Goal: Information Seeking & Learning: Learn about a topic

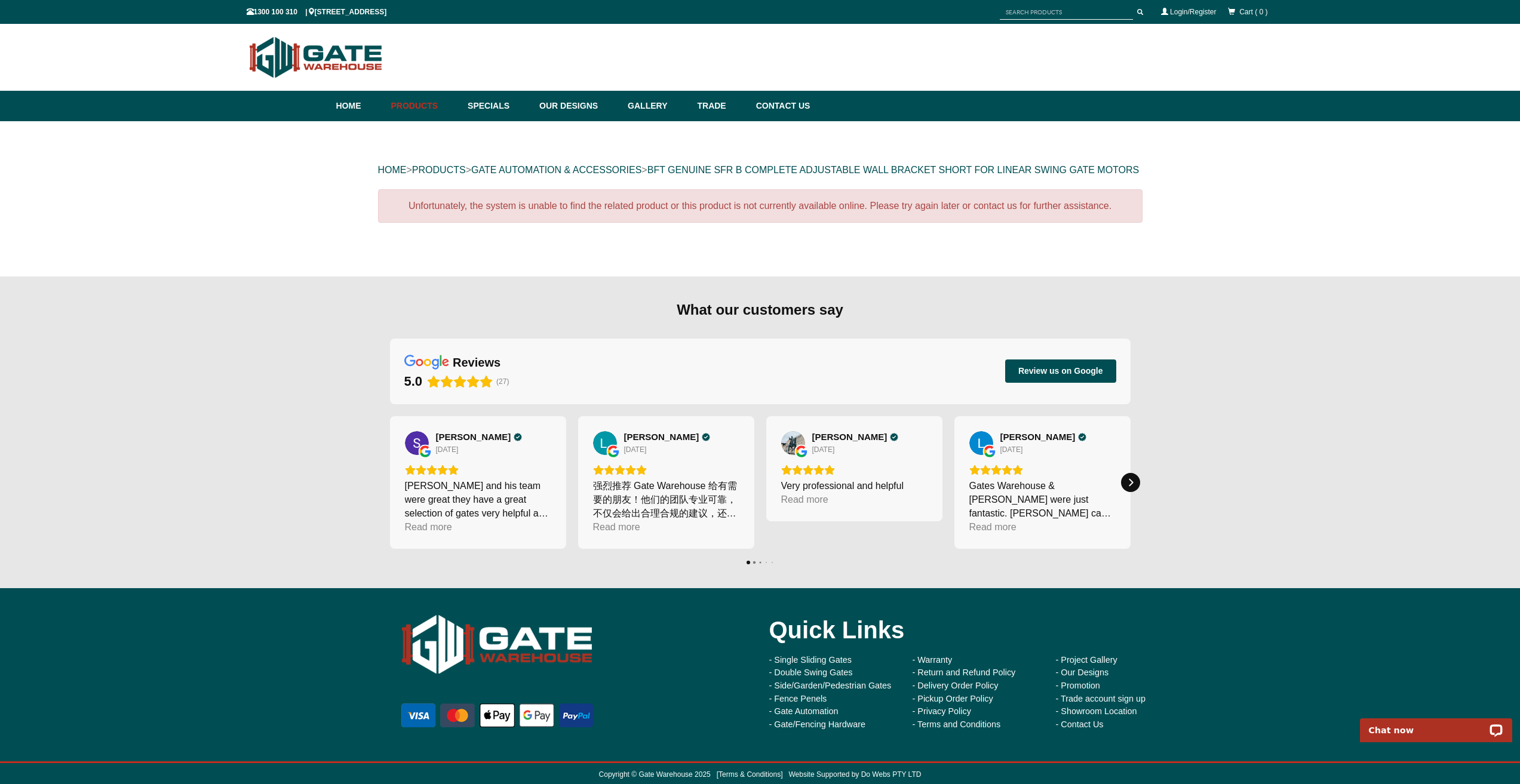
click at [1137, 492] on div "Next" at bounding box center [1131, 482] width 19 height 19
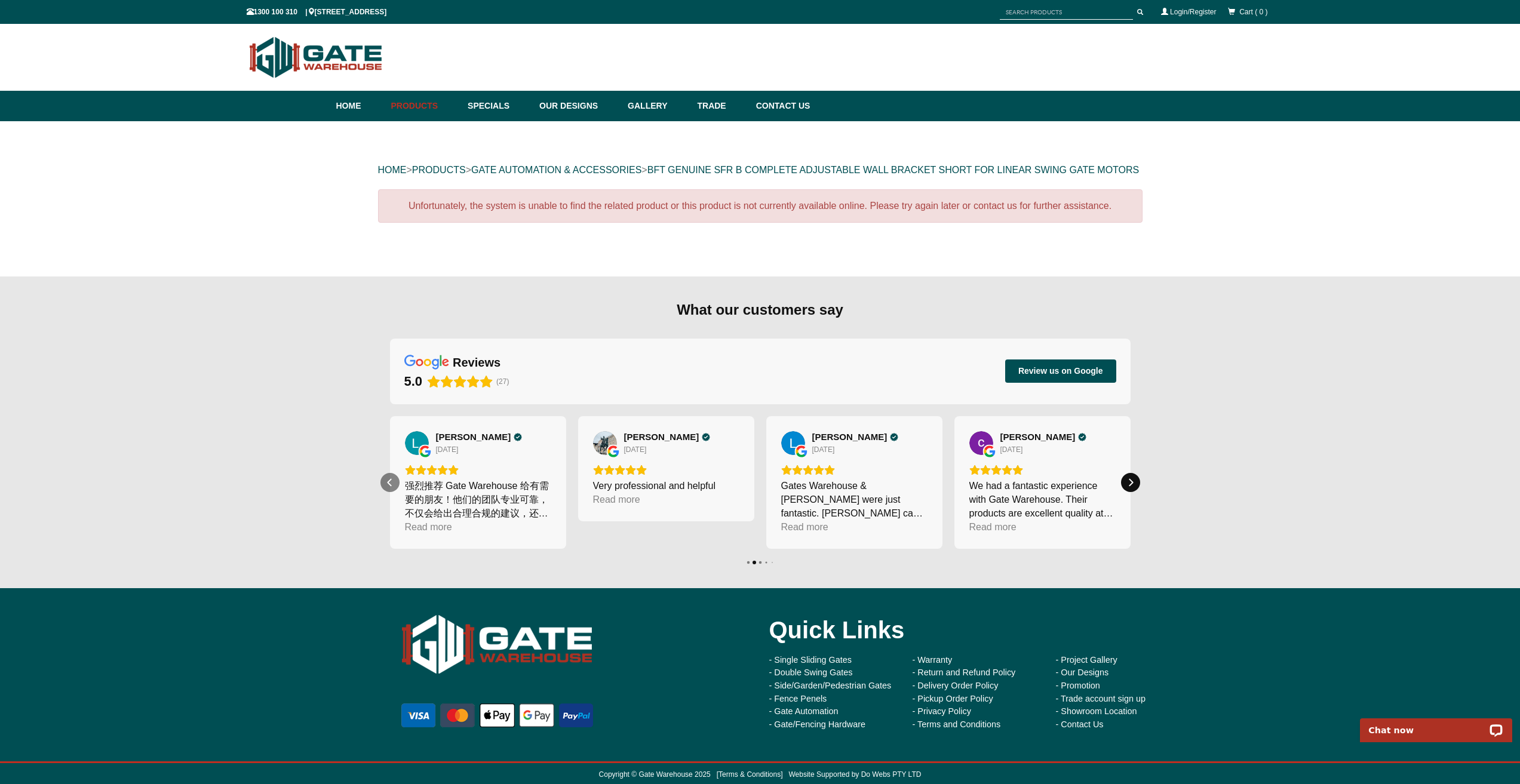
click at [1135, 488] on icon "Next" at bounding box center [1131, 482] width 9 height 9
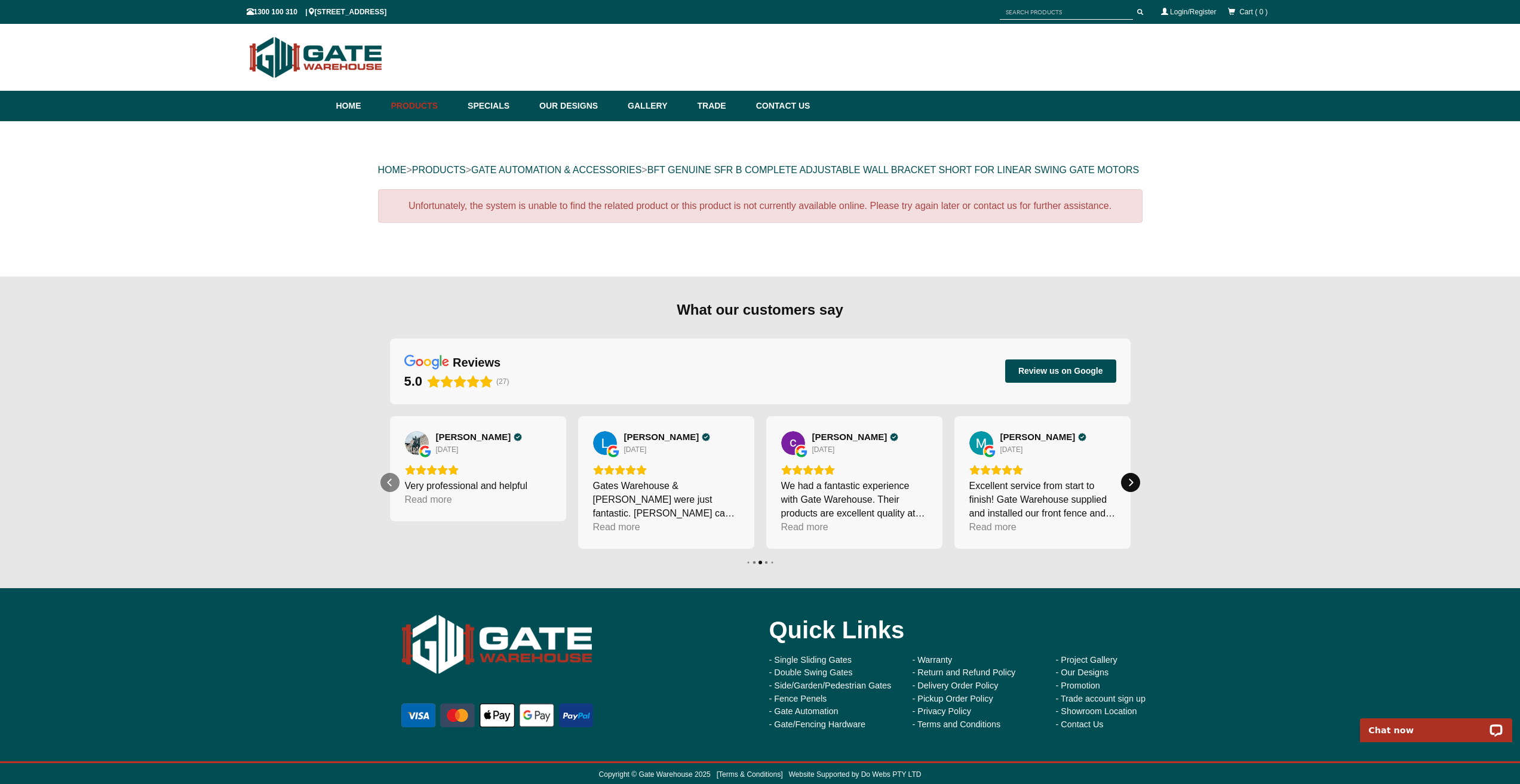
click at [1132, 488] on icon "Next" at bounding box center [1131, 482] width 9 height 9
click at [989, 534] on div "Read more" at bounding box center [993, 527] width 47 height 14
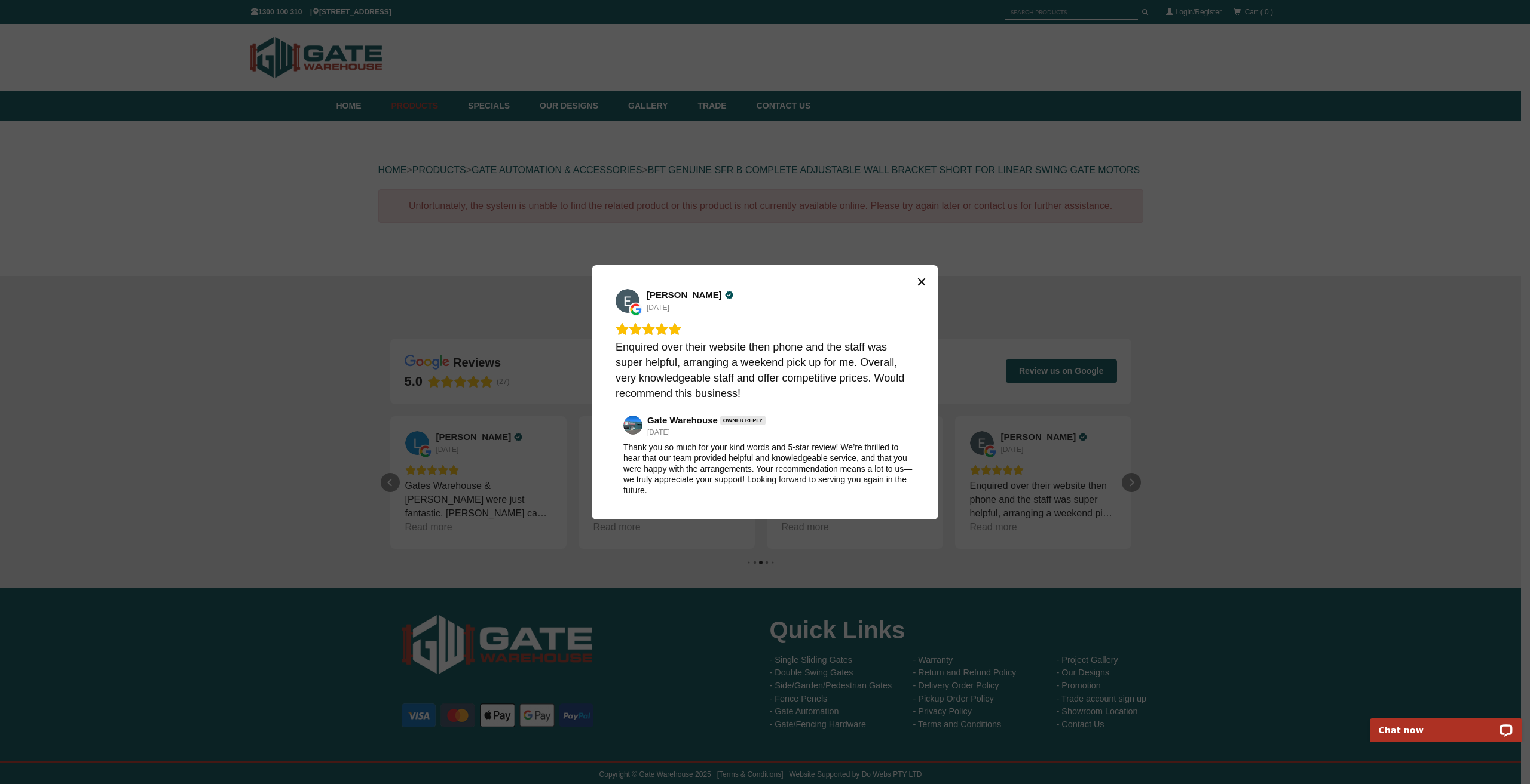
click at [922, 274] on button "Close" at bounding box center [921, 282] width 19 height 19
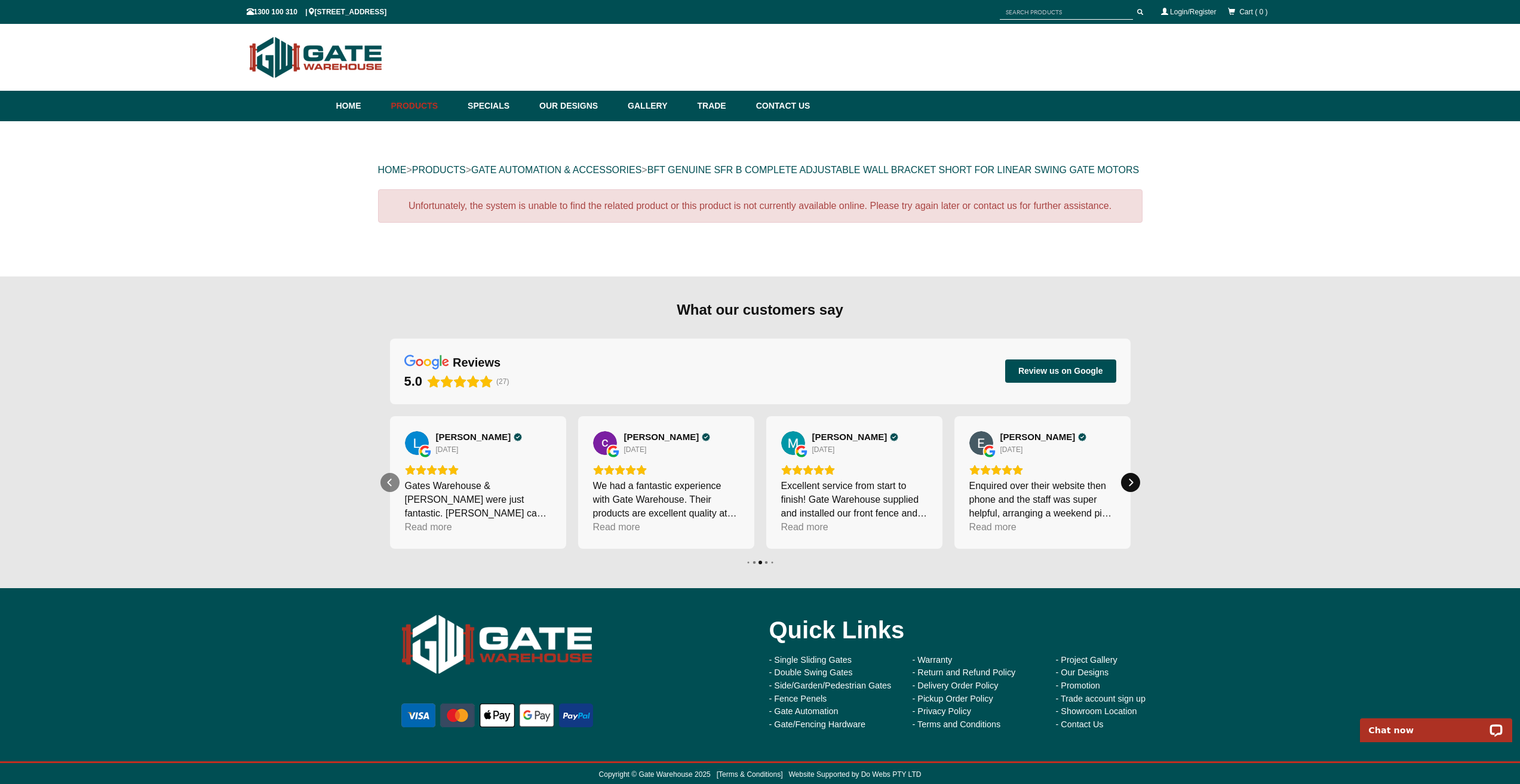
click at [1129, 488] on icon "Next" at bounding box center [1131, 482] width 9 height 9
click at [987, 534] on div "Read more" at bounding box center [993, 527] width 47 height 14
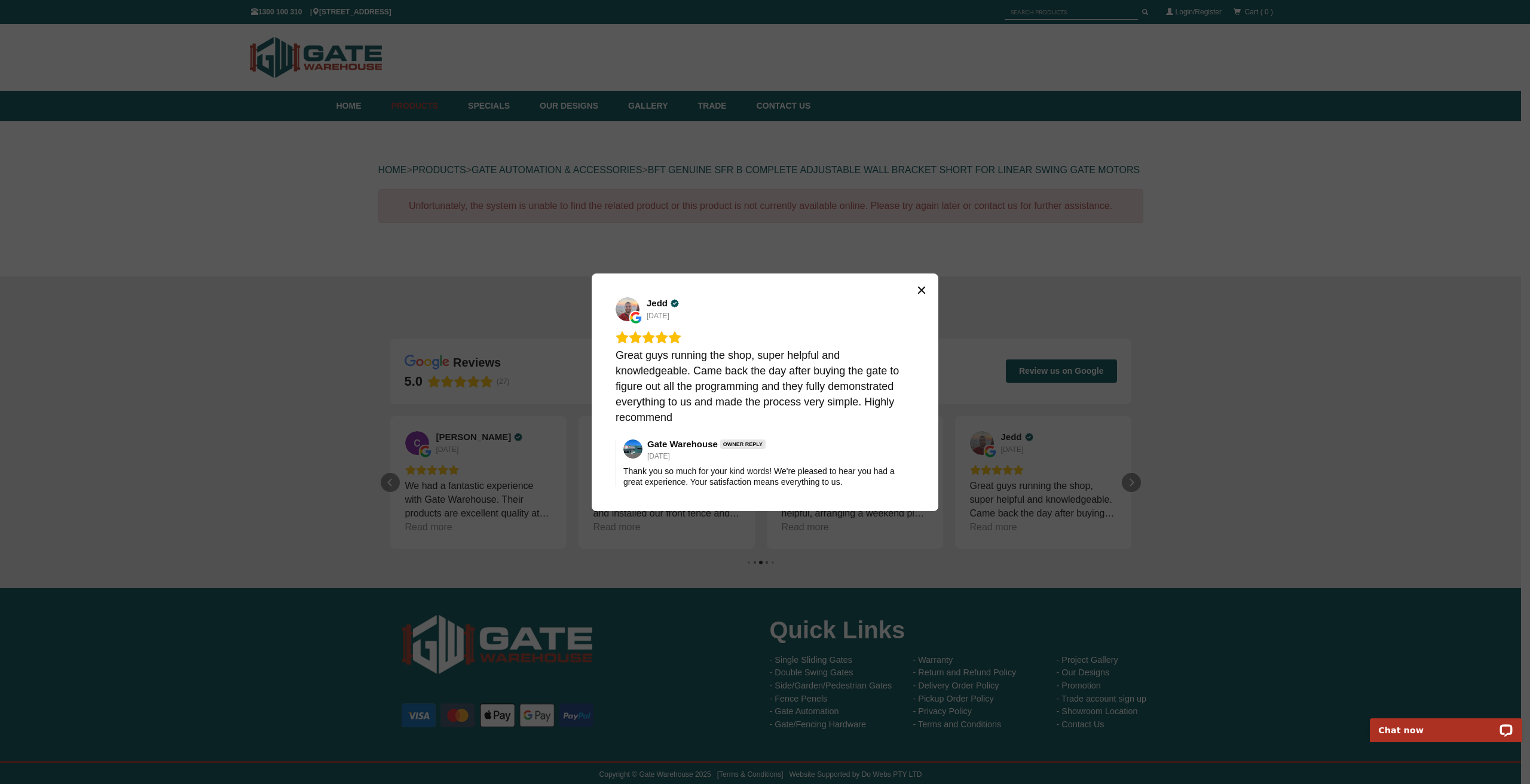
click at [920, 292] on icon "Close" at bounding box center [921, 289] width 7 height 7
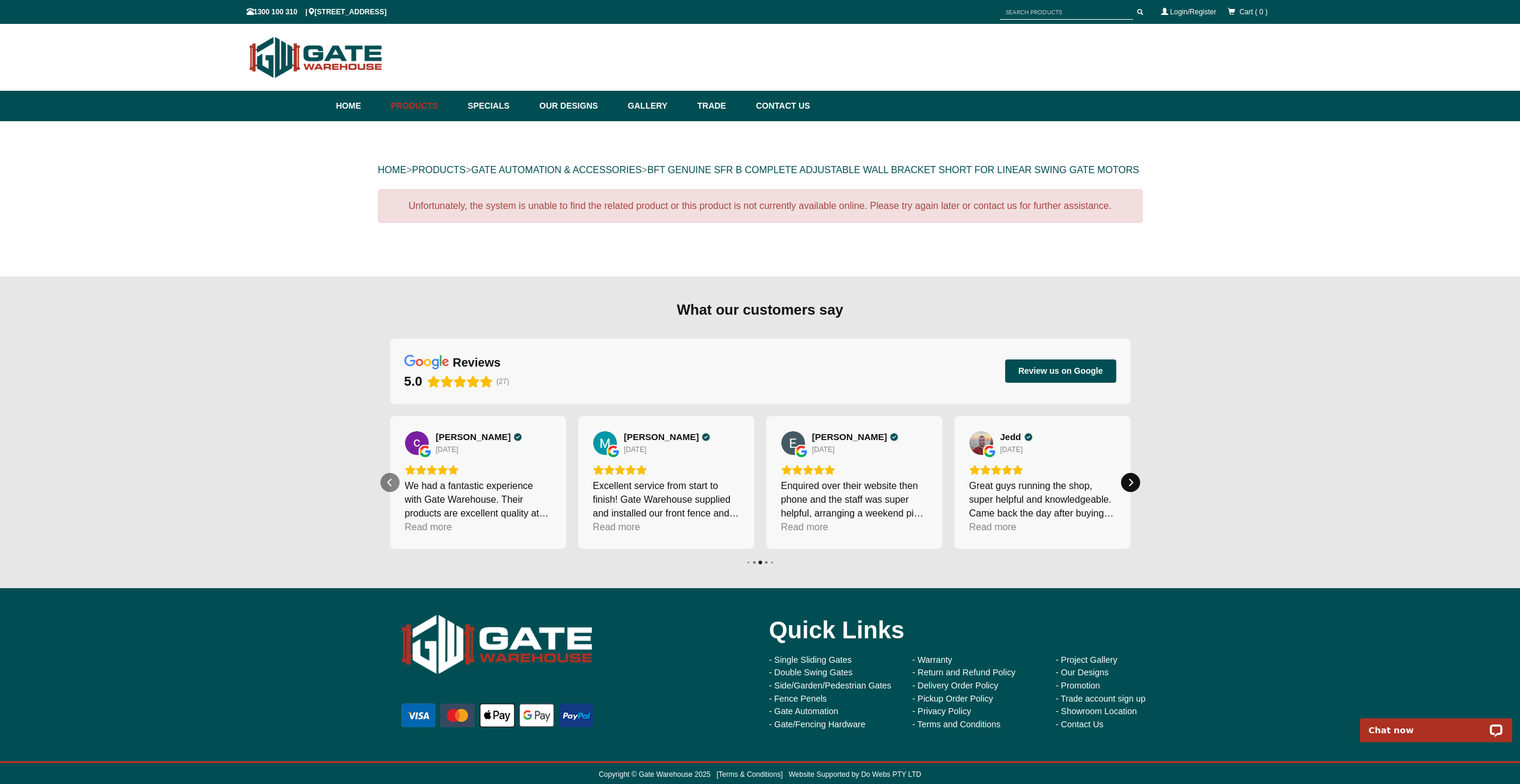
click at [1123, 492] on div "Next" at bounding box center [1131, 482] width 19 height 19
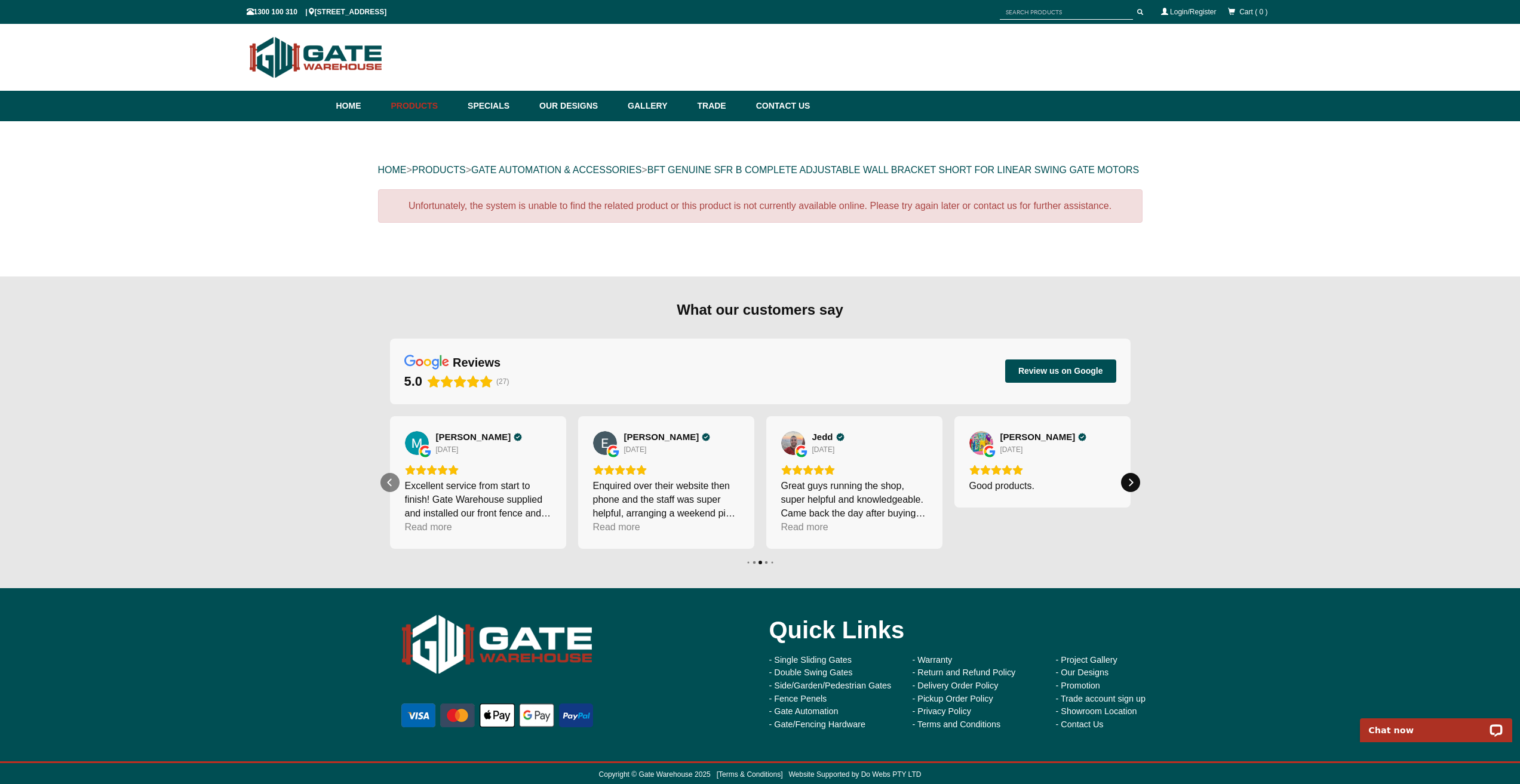
click at [1123, 492] on div "Next" at bounding box center [1131, 482] width 19 height 19
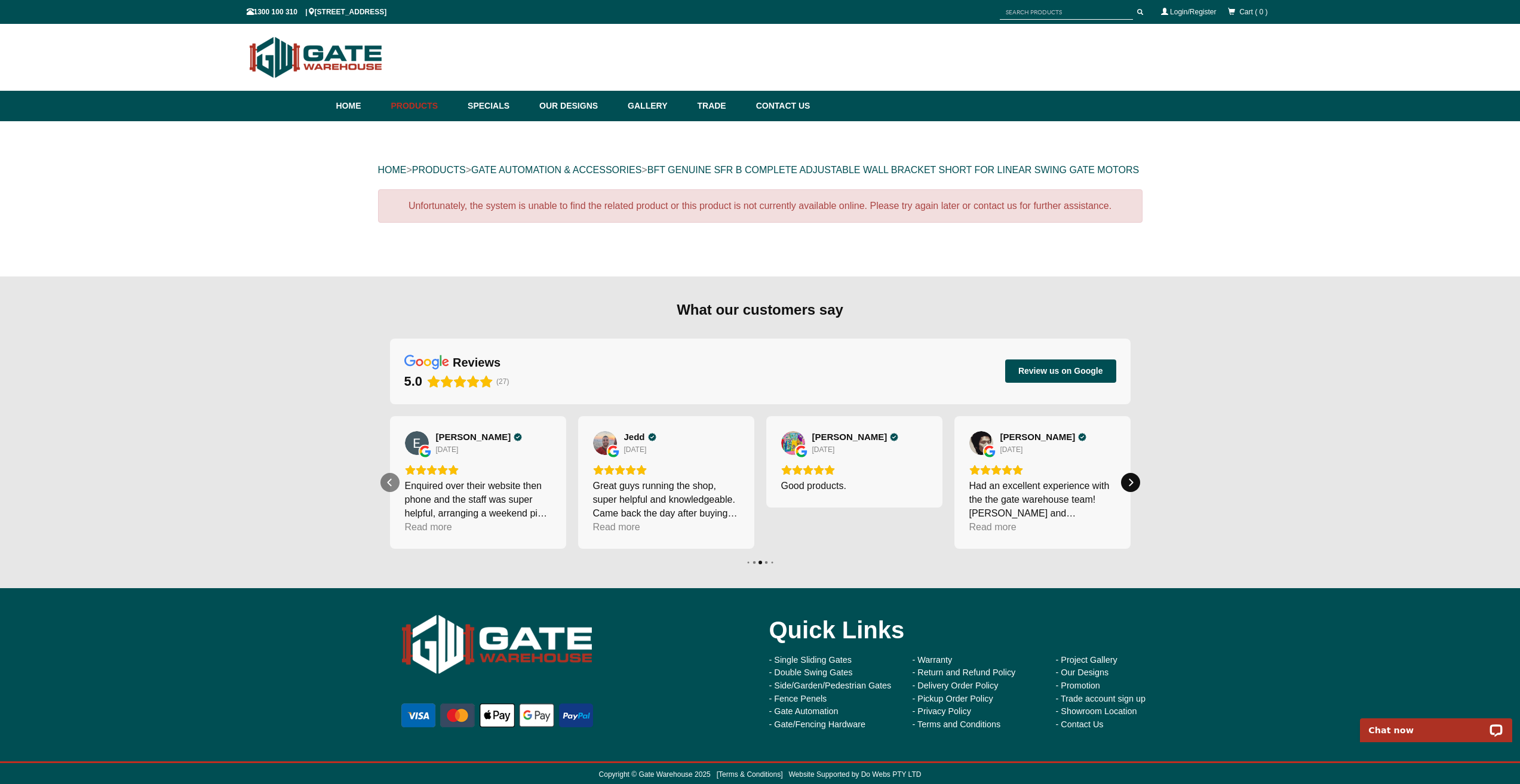
click at [1129, 488] on icon "Next" at bounding box center [1131, 482] width 9 height 9
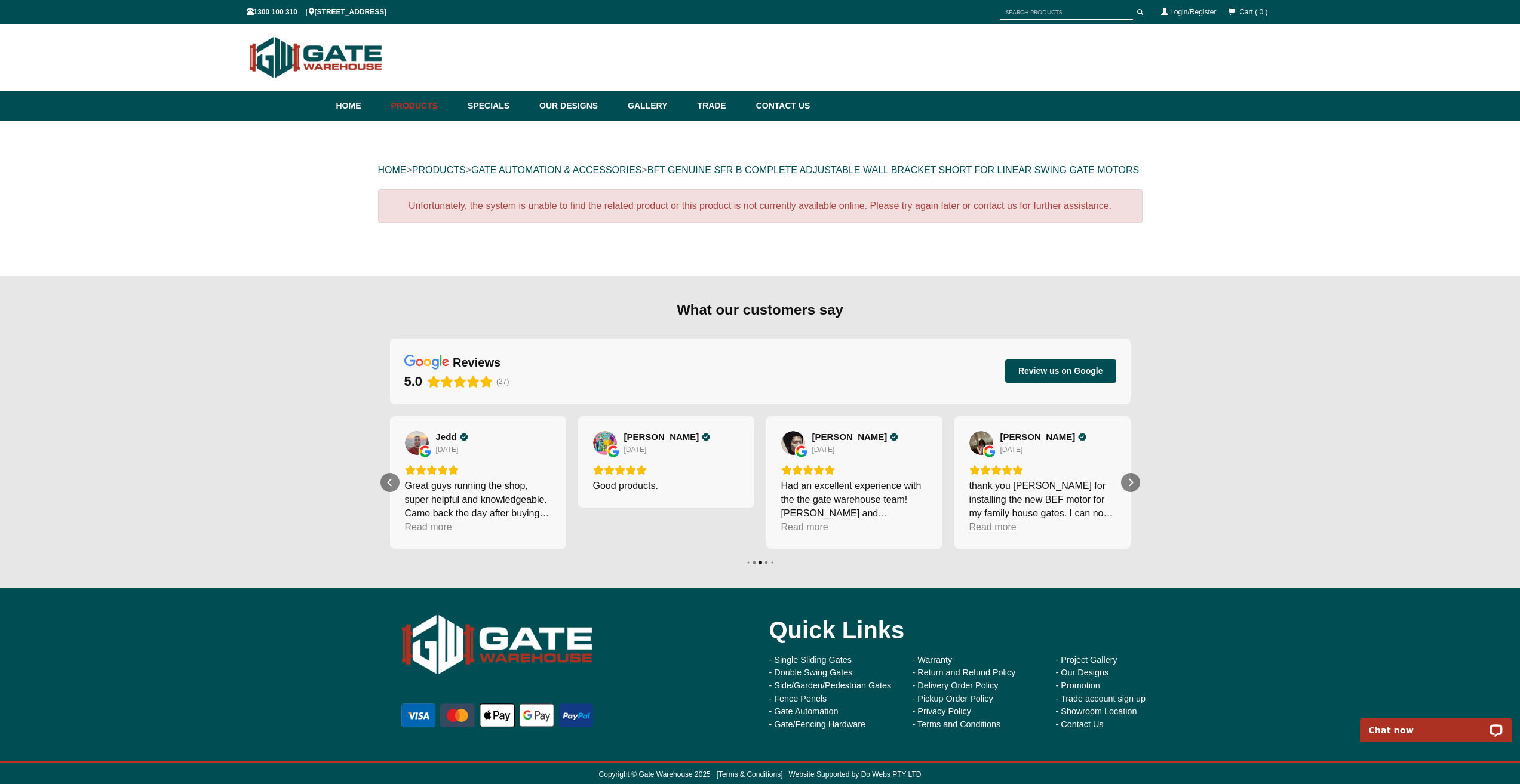
click at [1003, 534] on div "Read more" at bounding box center [993, 527] width 47 height 14
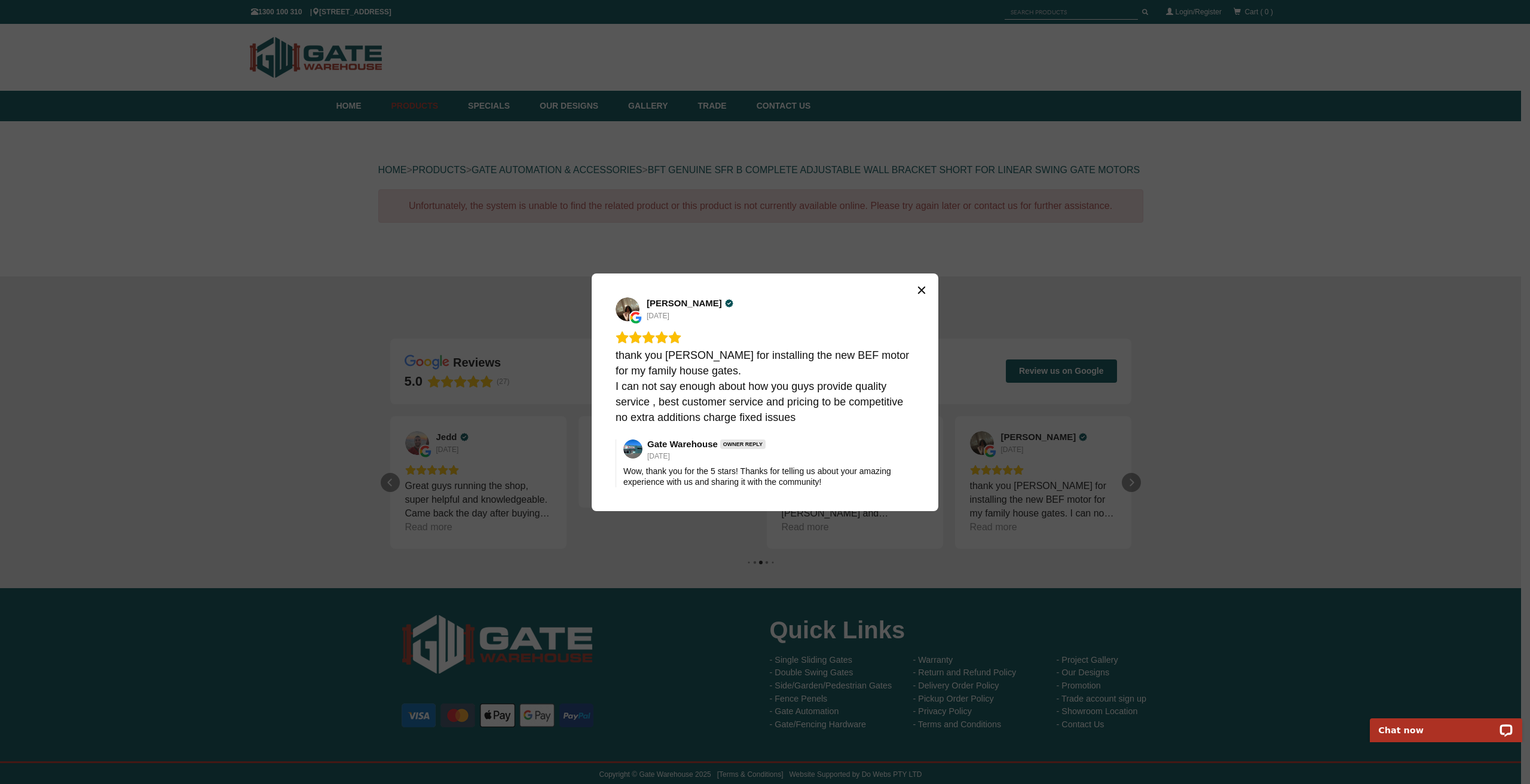
click at [921, 289] on icon "Close" at bounding box center [921, 289] width 7 height 7
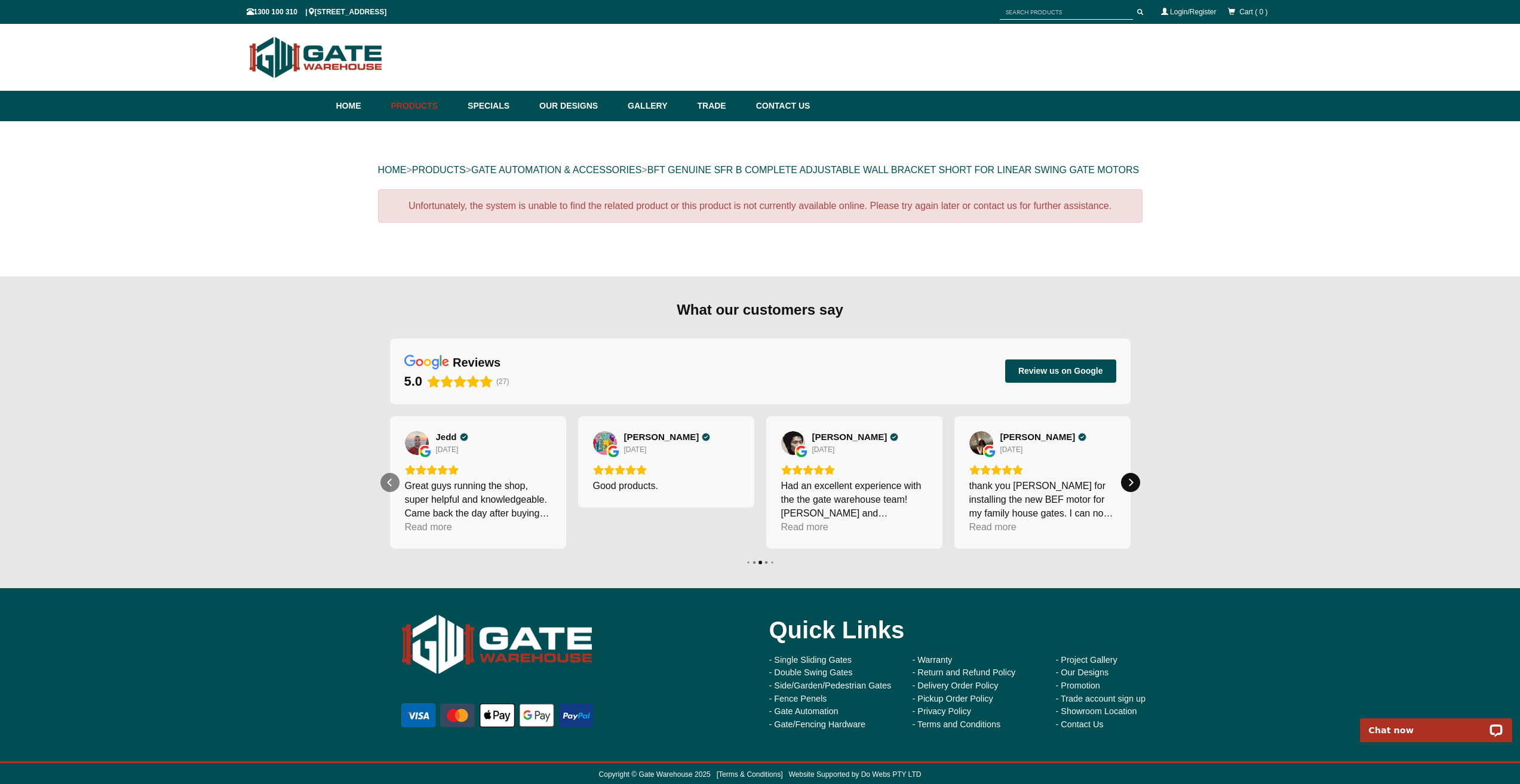
click at [1131, 488] on icon "Next" at bounding box center [1131, 482] width 9 height 9
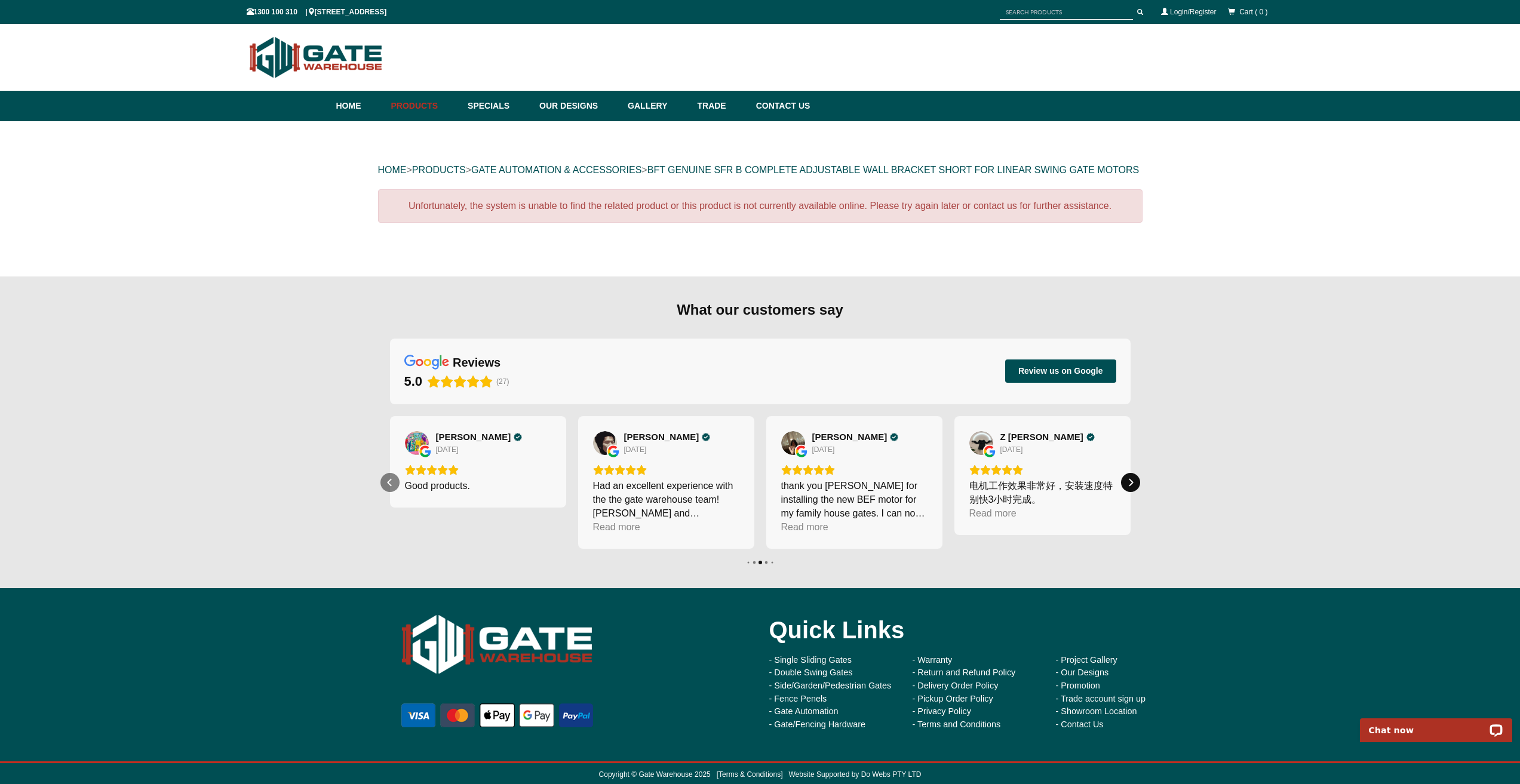
click at [1131, 488] on icon "Next" at bounding box center [1131, 482] width 9 height 9
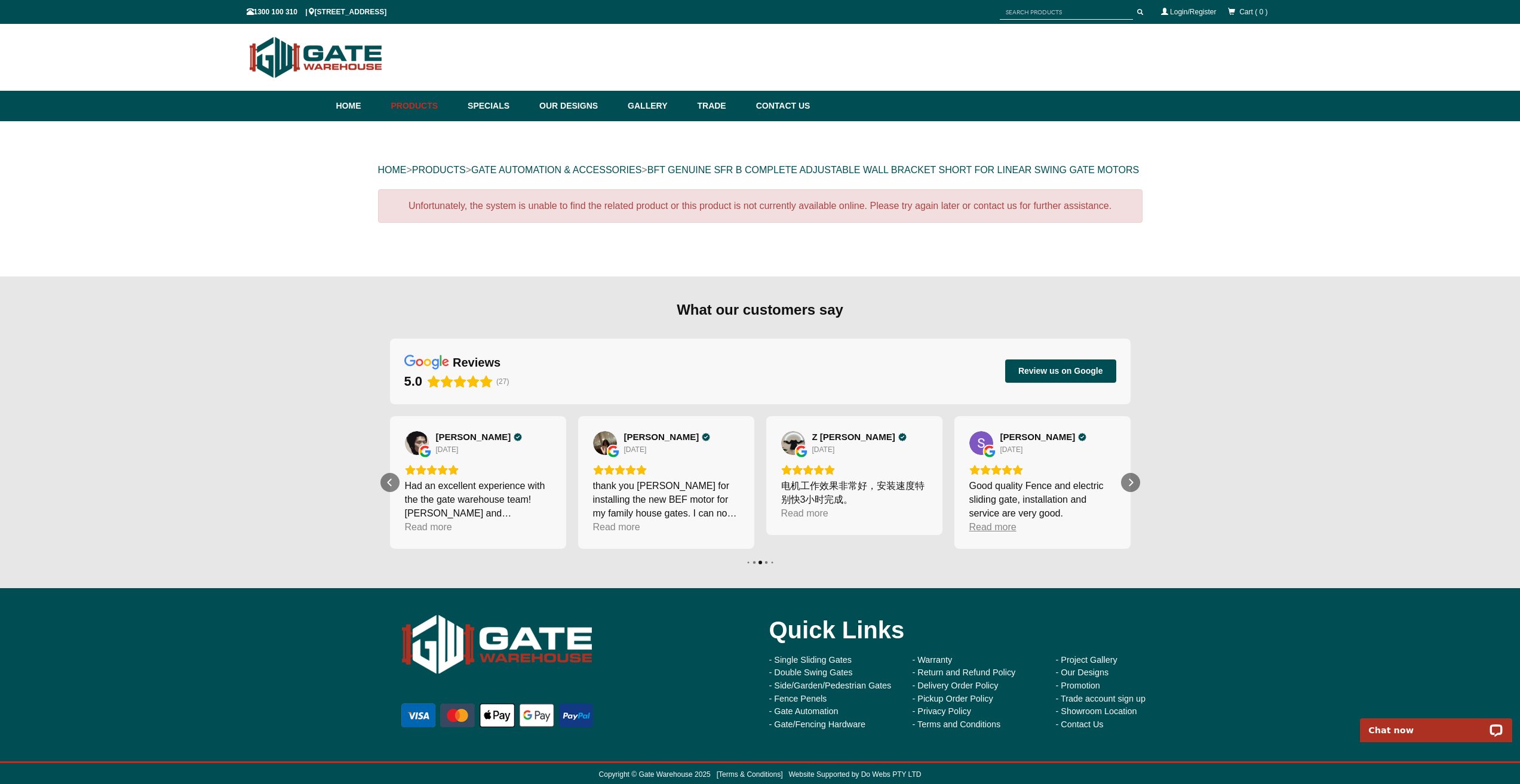
click at [993, 534] on div "Read more" at bounding box center [993, 527] width 47 height 14
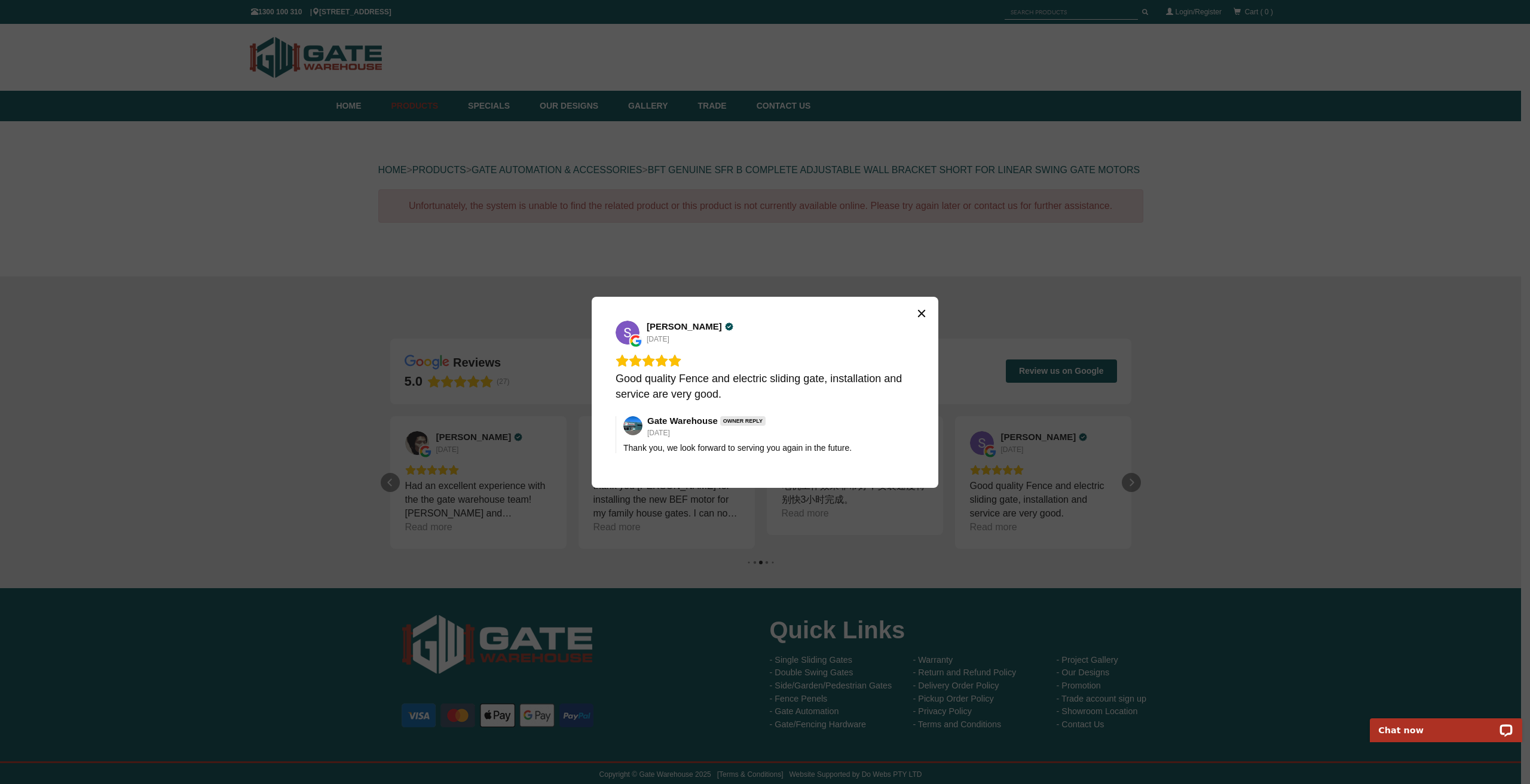
click at [924, 312] on icon "Close" at bounding box center [921, 313] width 9 height 9
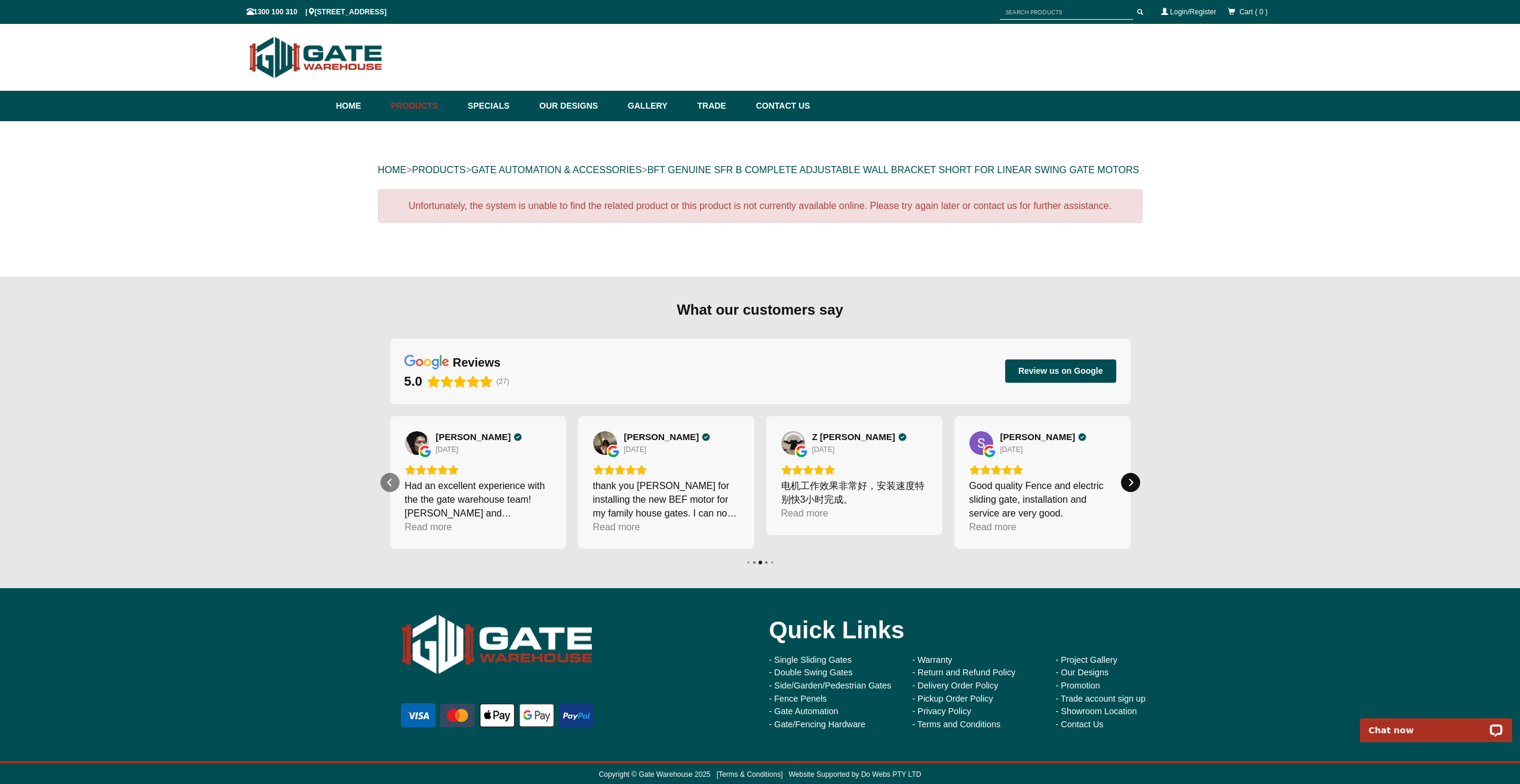
click at [1124, 492] on div "Next" at bounding box center [1131, 482] width 19 height 19
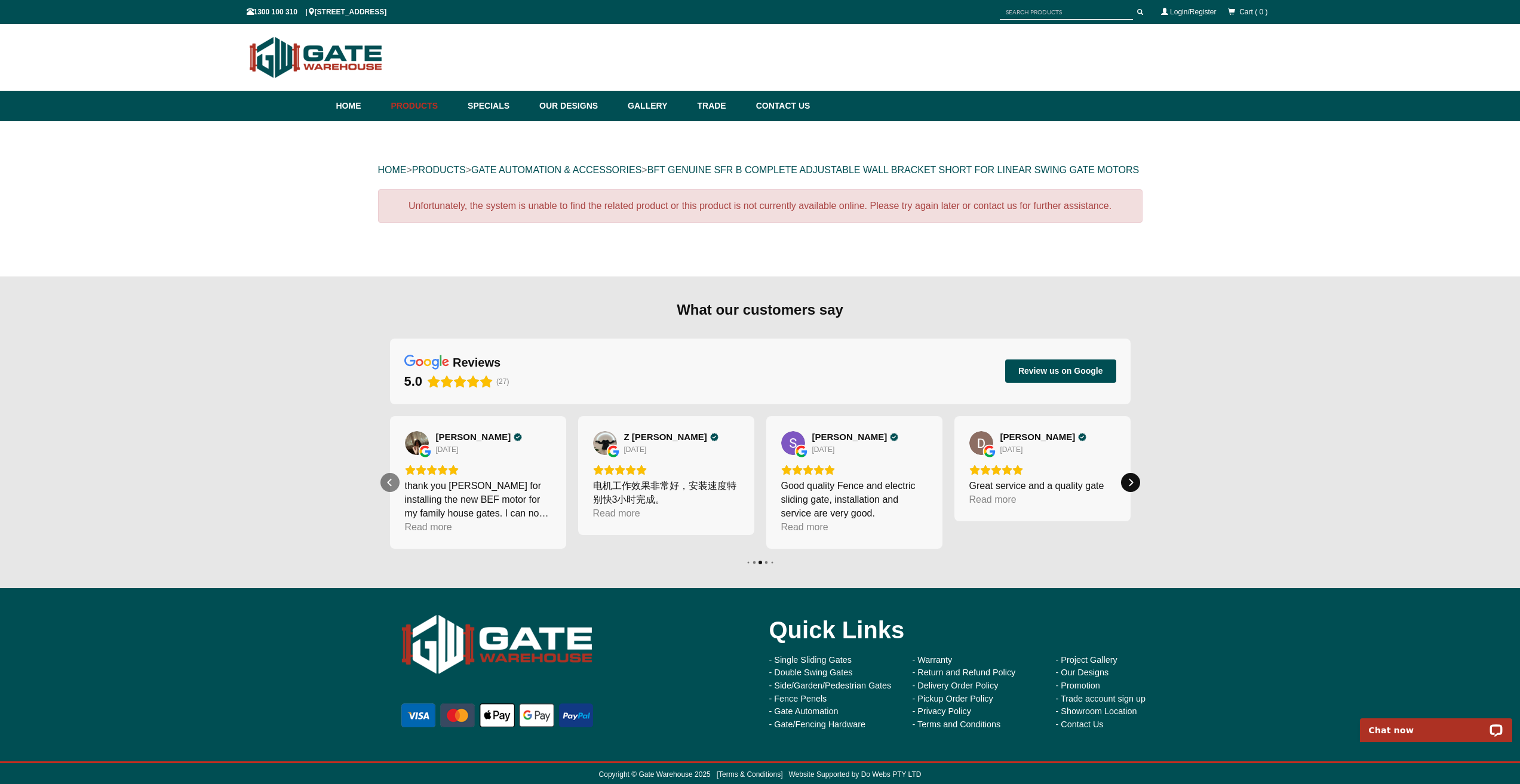
click at [1124, 492] on div "Next" at bounding box center [1131, 482] width 19 height 19
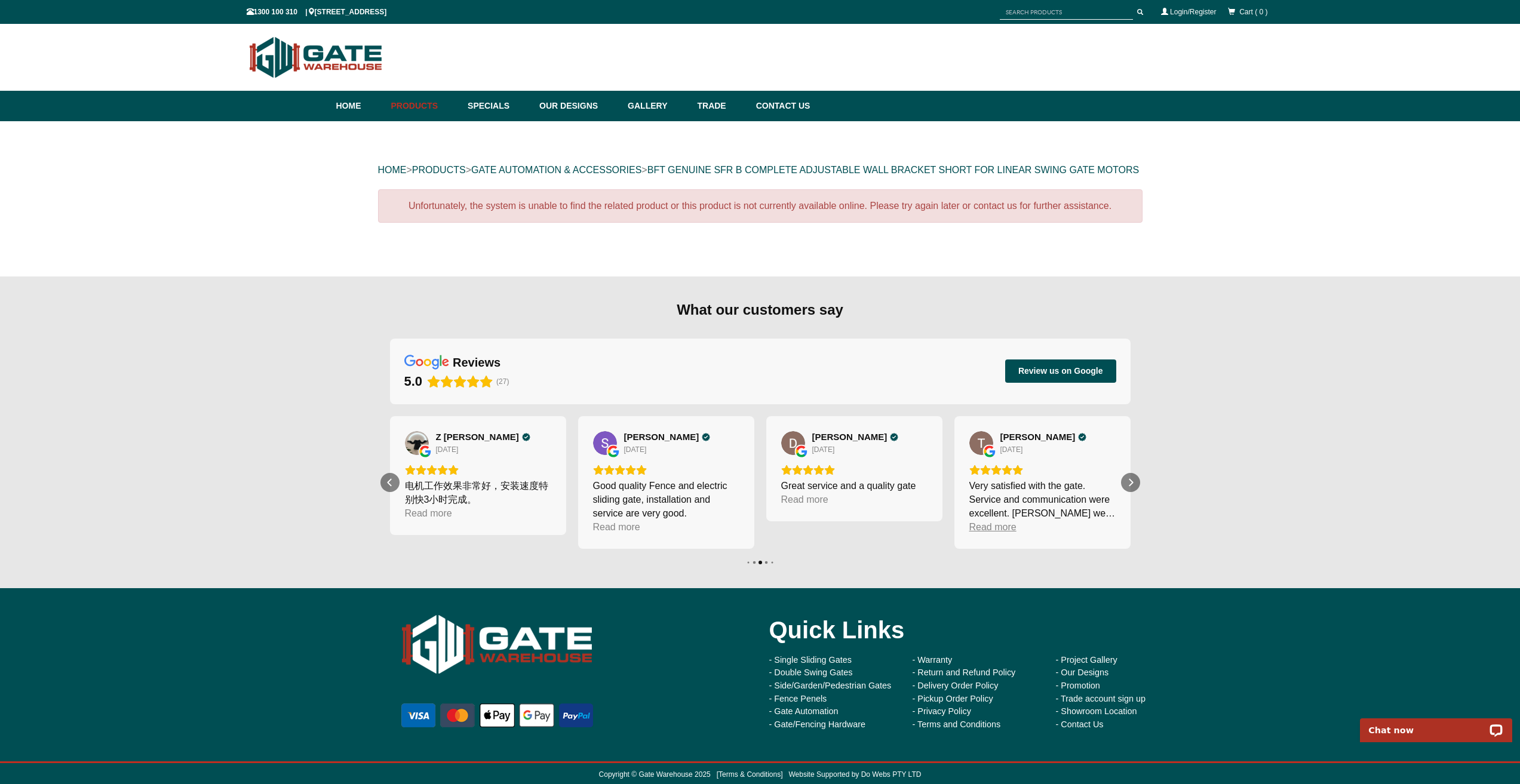
click at [1000, 534] on div "Read more" at bounding box center [993, 527] width 47 height 14
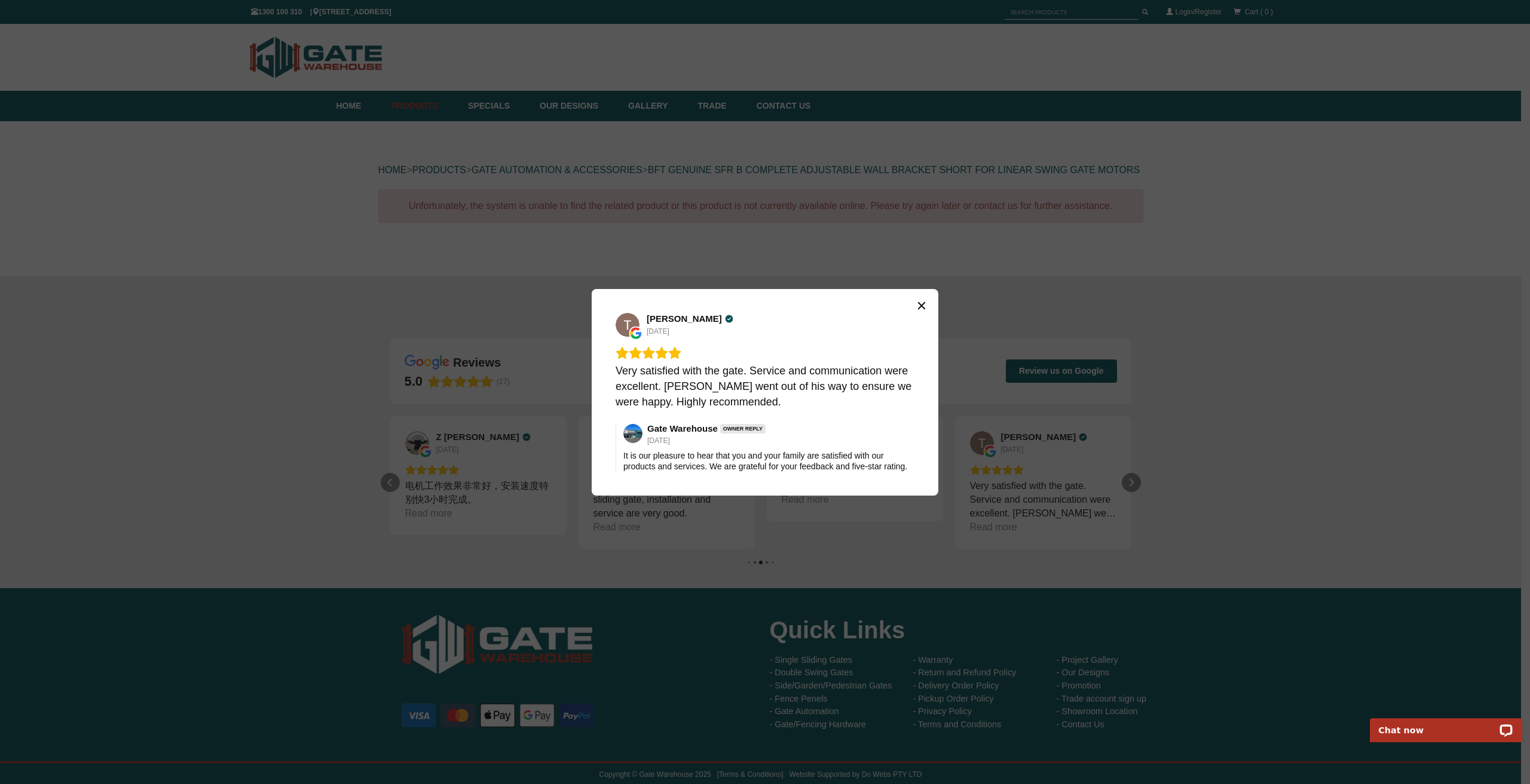
click at [925, 307] on icon "Close" at bounding box center [921, 305] width 9 height 9
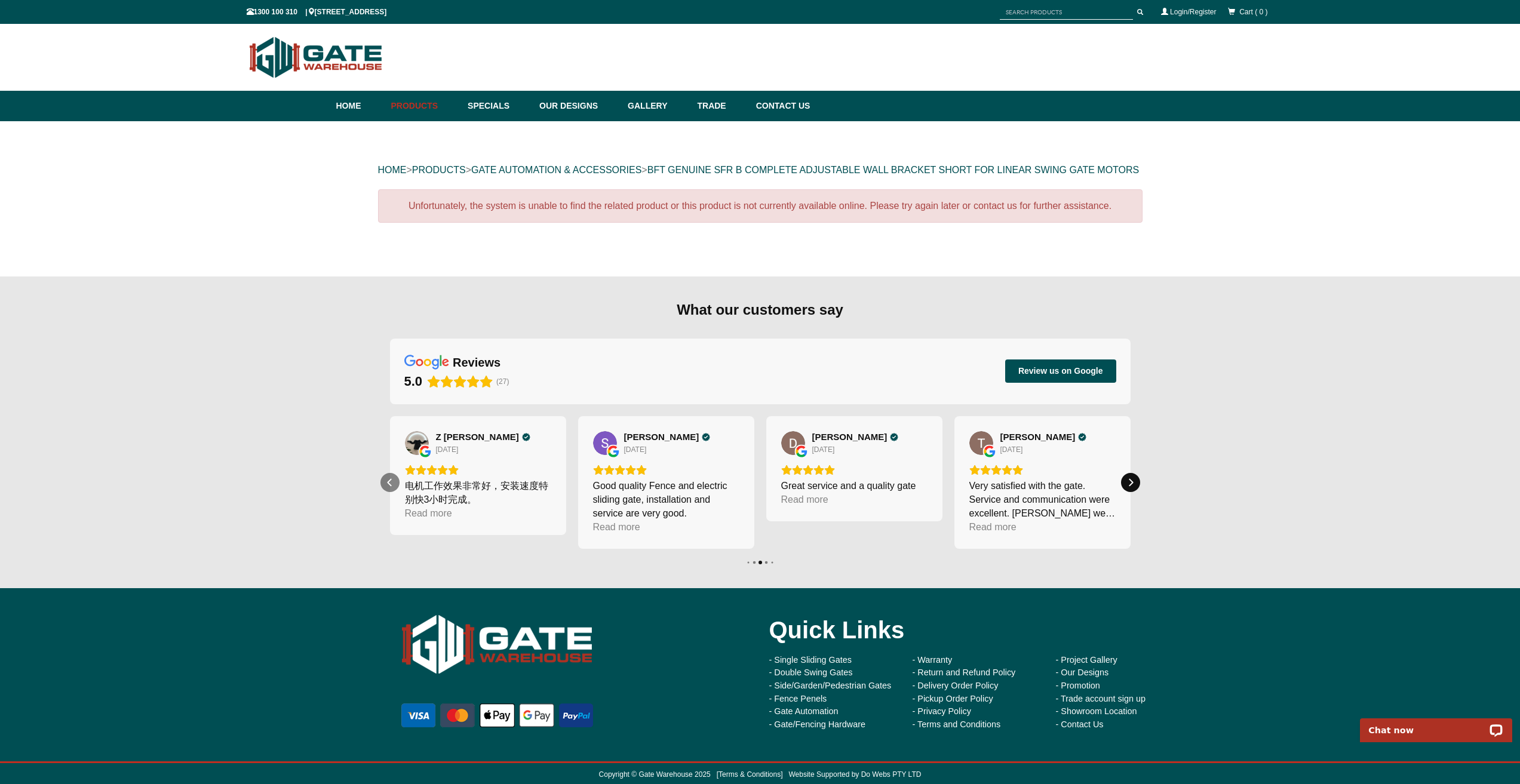
click at [1131, 488] on icon "Next" at bounding box center [1131, 482] width 9 height 9
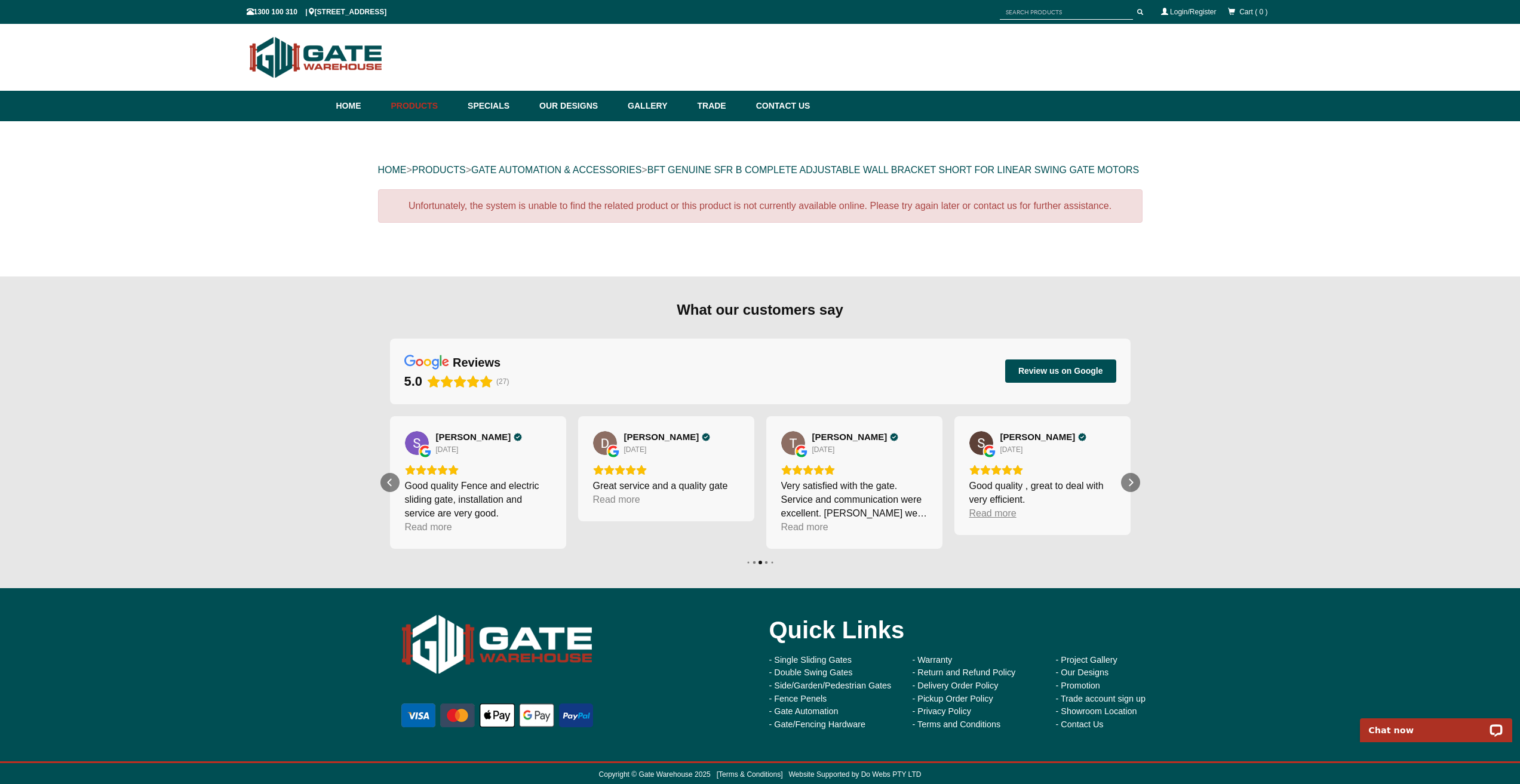
click at [1016, 520] on div "Read more" at bounding box center [993, 513] width 47 height 14
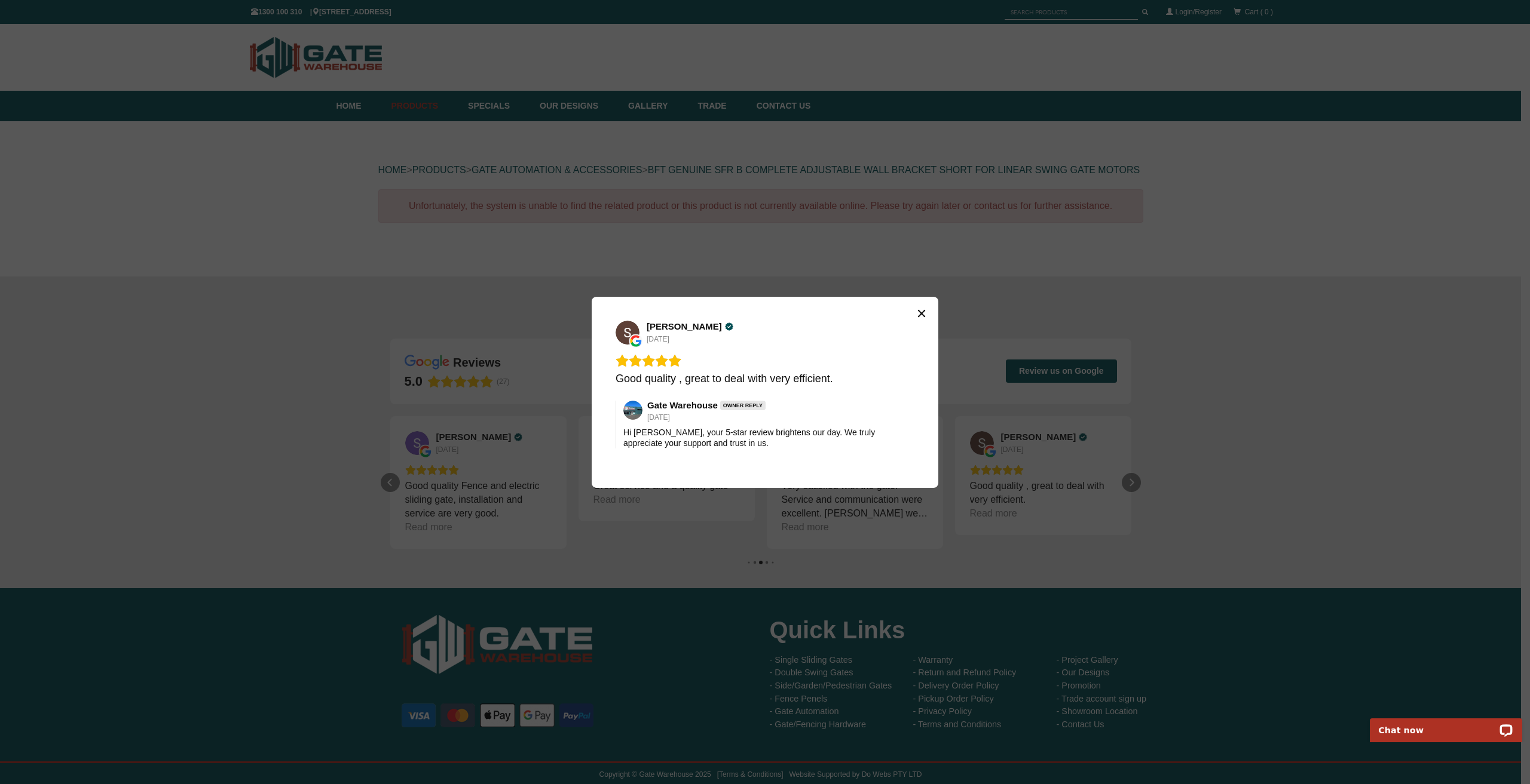
click at [919, 316] on icon "Close" at bounding box center [921, 313] width 7 height 7
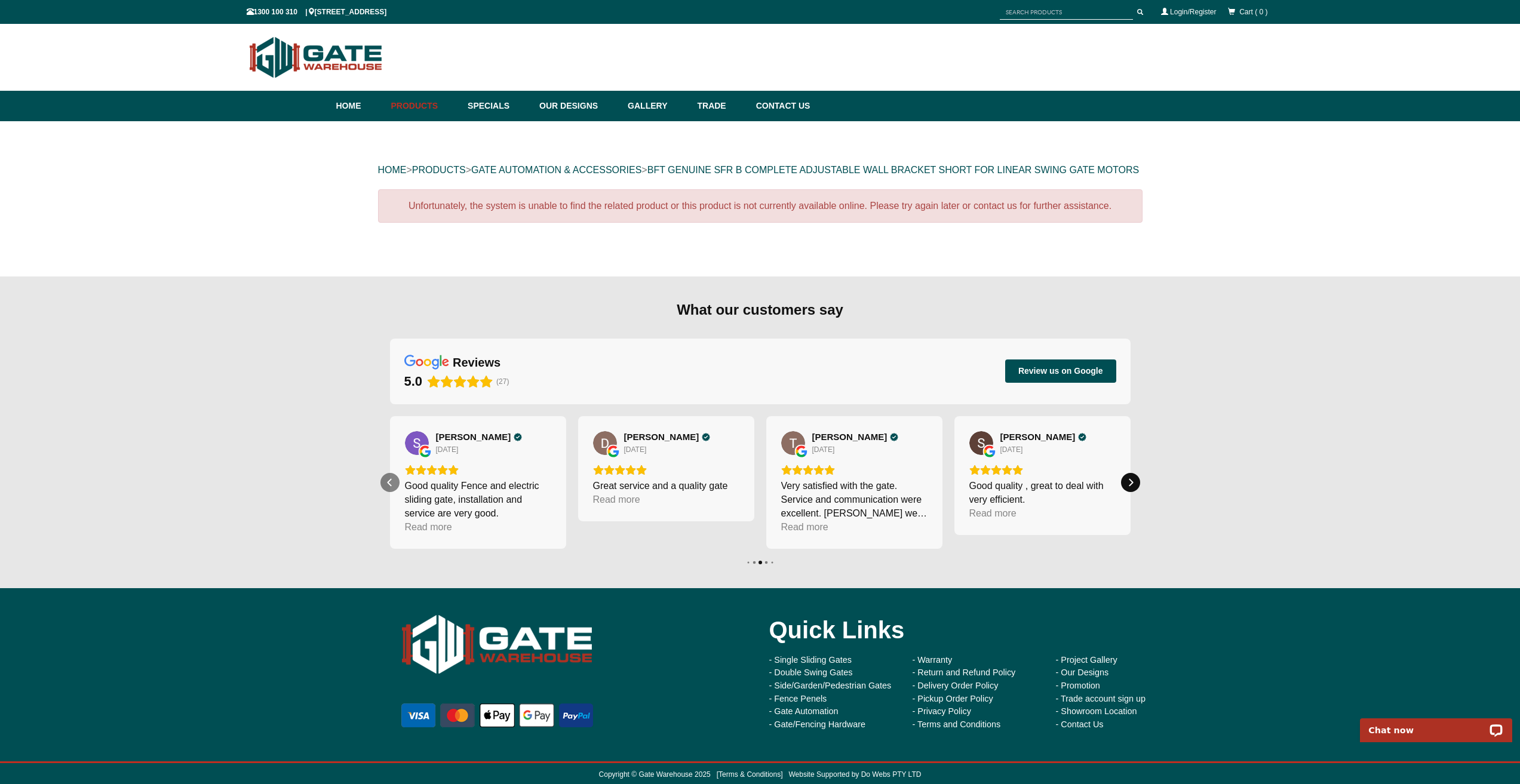
click at [1130, 488] on icon "Next" at bounding box center [1131, 482] width 9 height 9
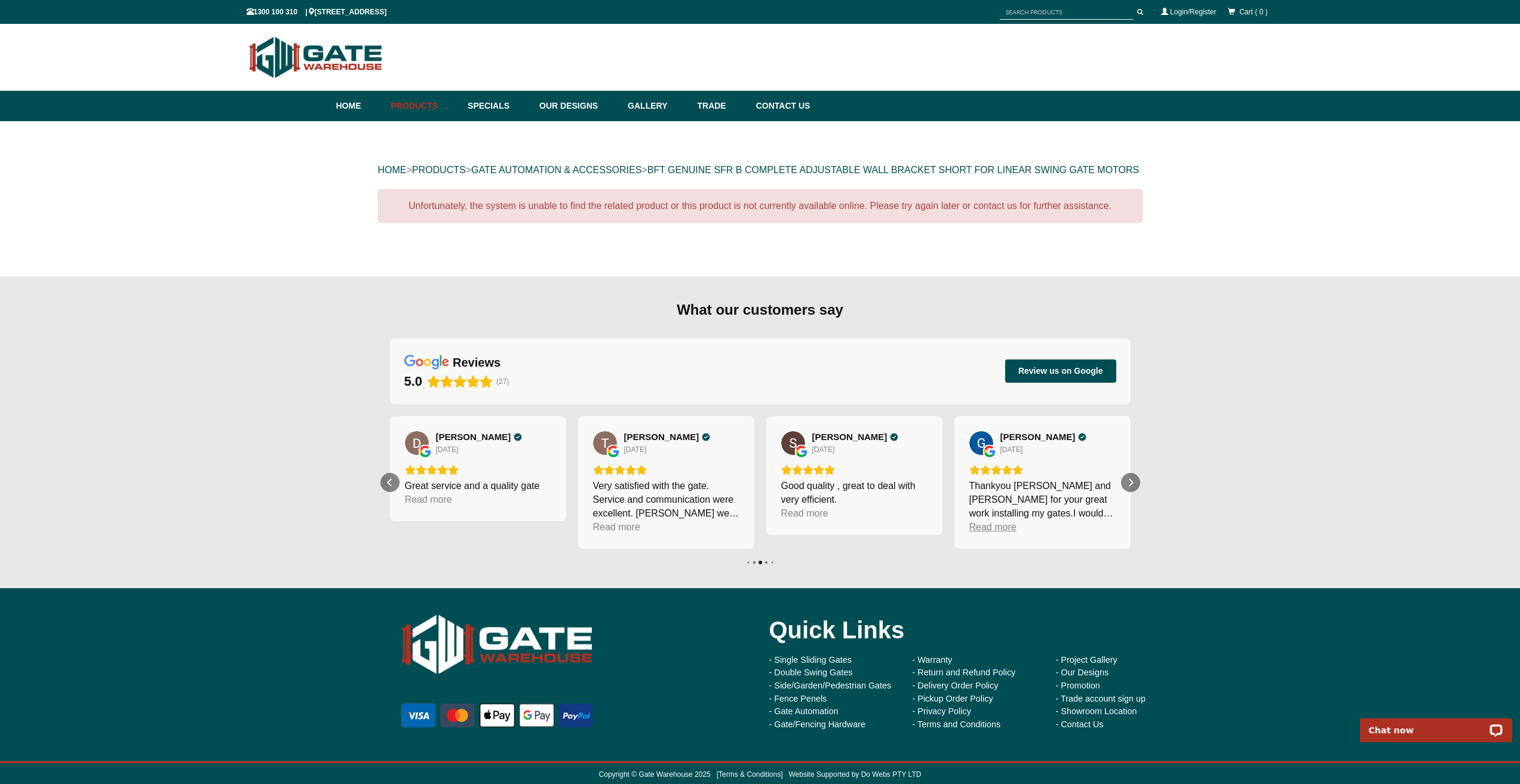
click at [1014, 534] on div "Read more" at bounding box center [993, 527] width 47 height 14
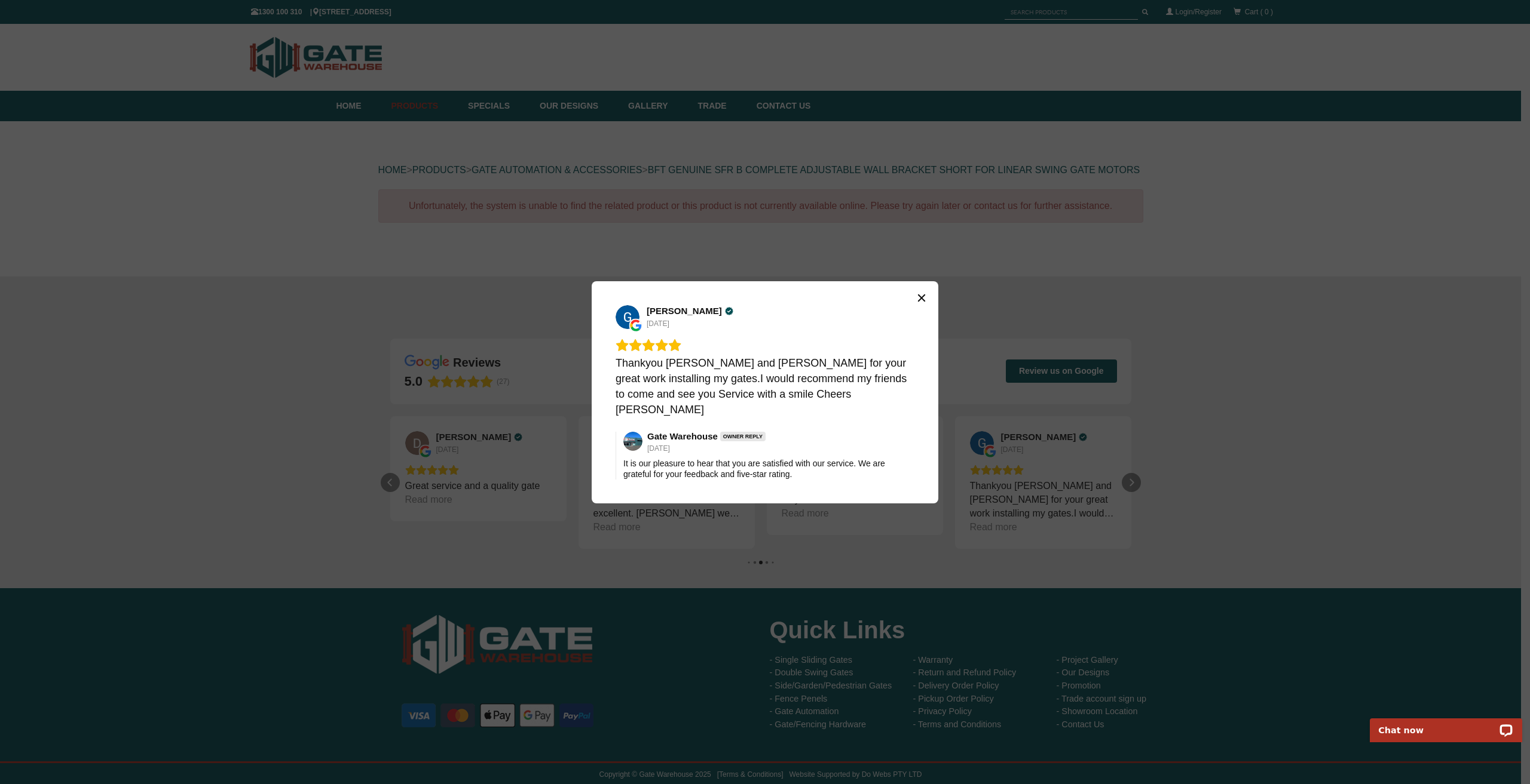
click at [923, 302] on icon "Close" at bounding box center [921, 297] width 9 height 9
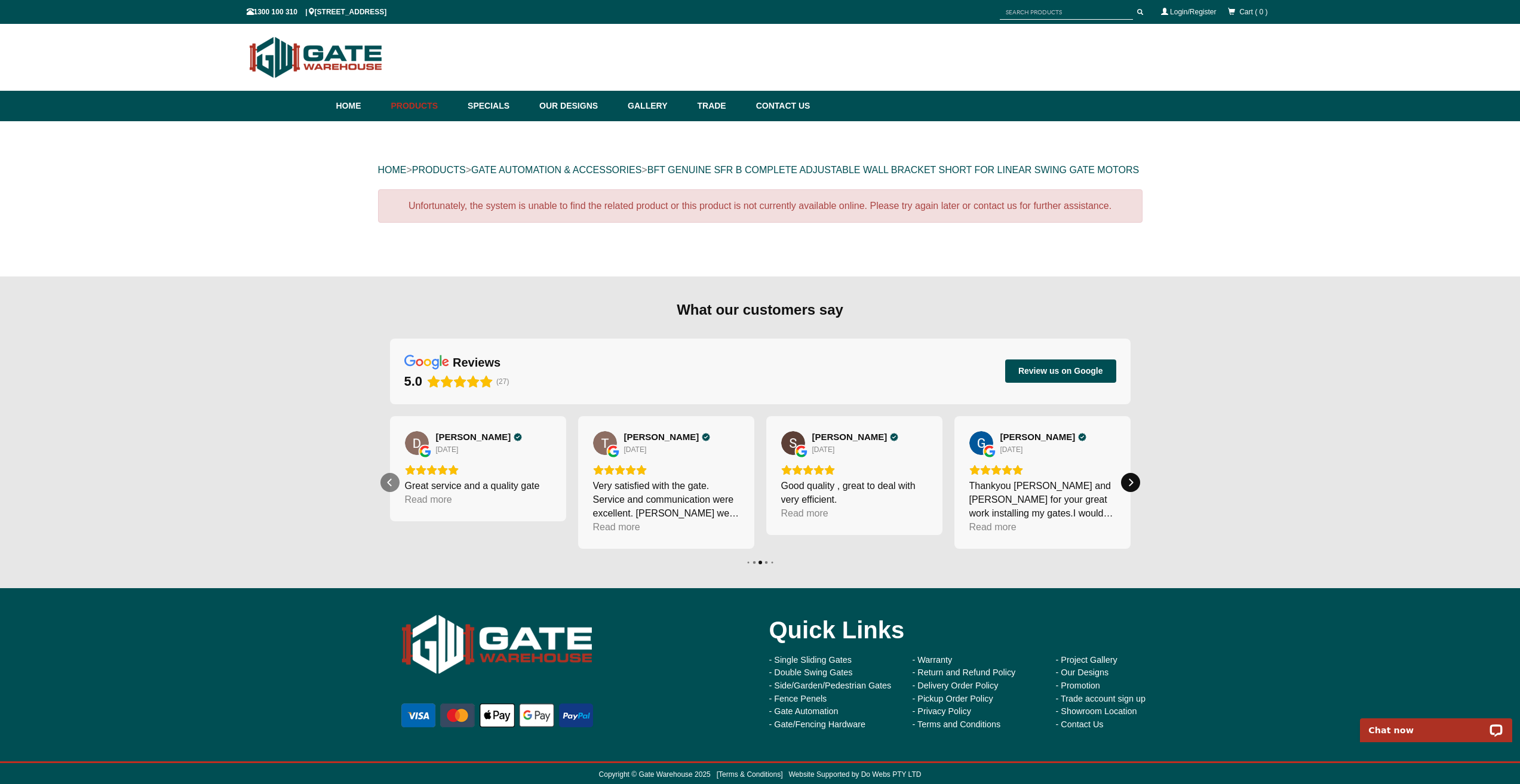
click at [1127, 488] on icon "Next" at bounding box center [1131, 482] width 9 height 9
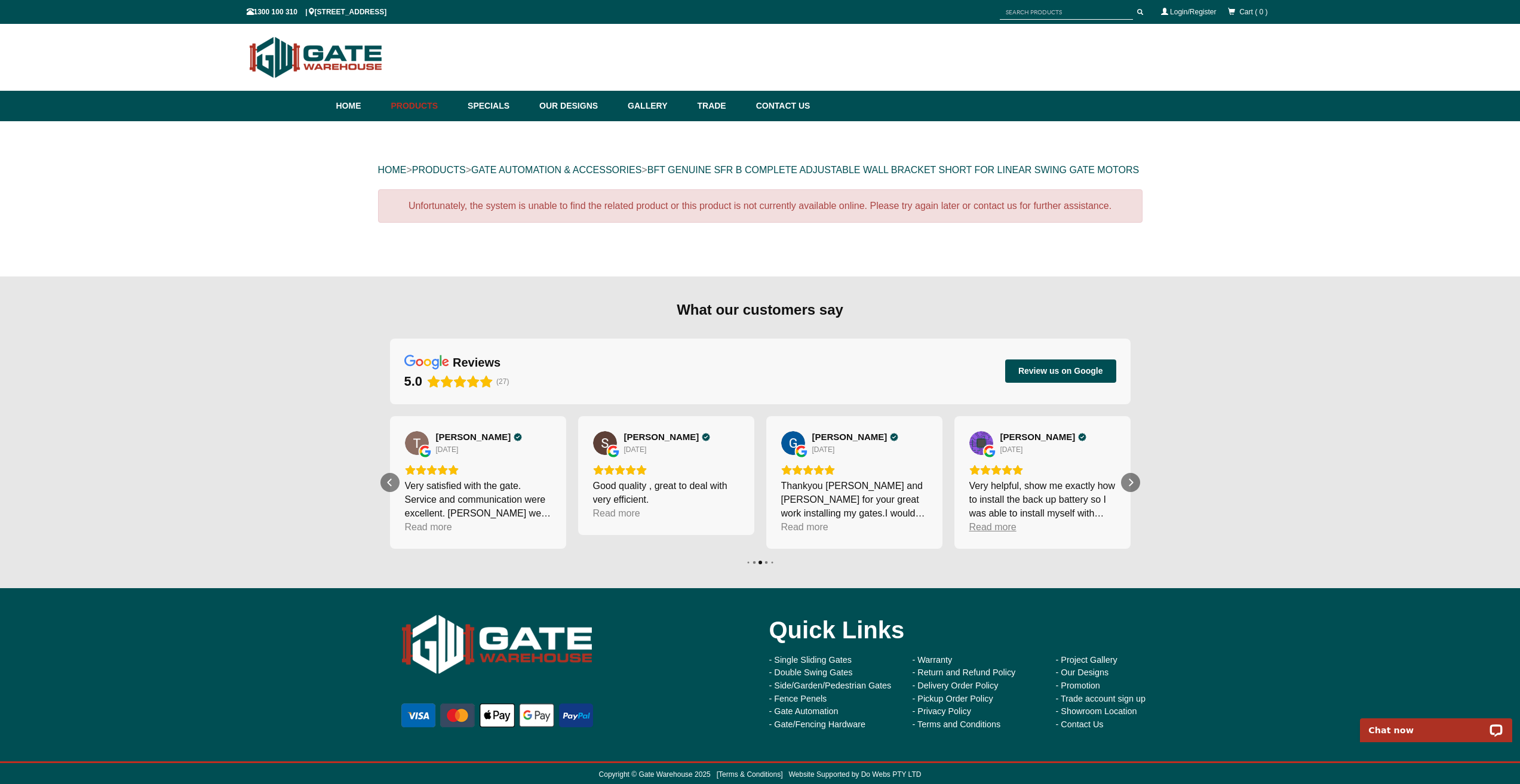
click at [985, 534] on div "Read more" at bounding box center [993, 527] width 47 height 14
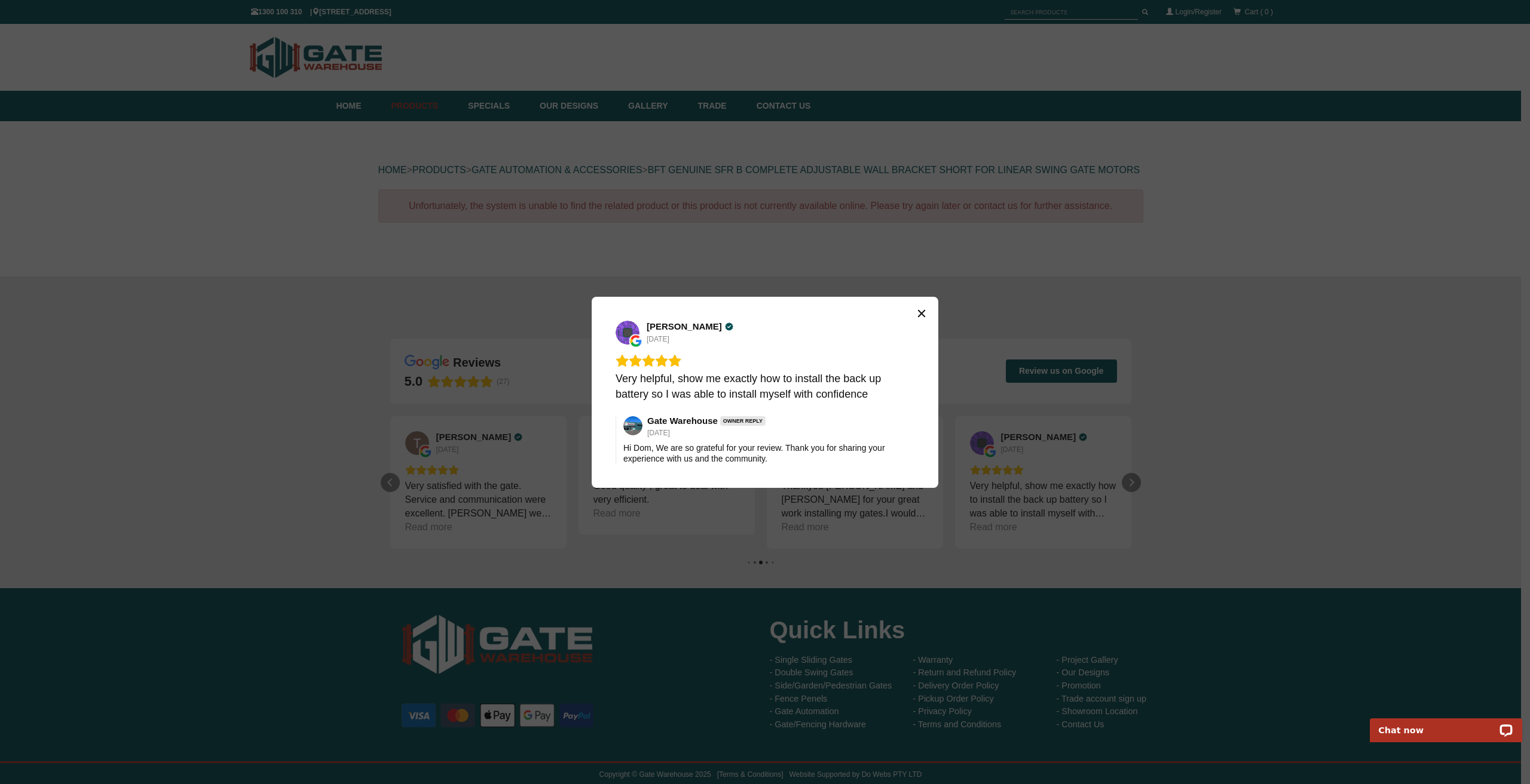
click at [921, 316] on icon "Close" at bounding box center [921, 313] width 9 height 9
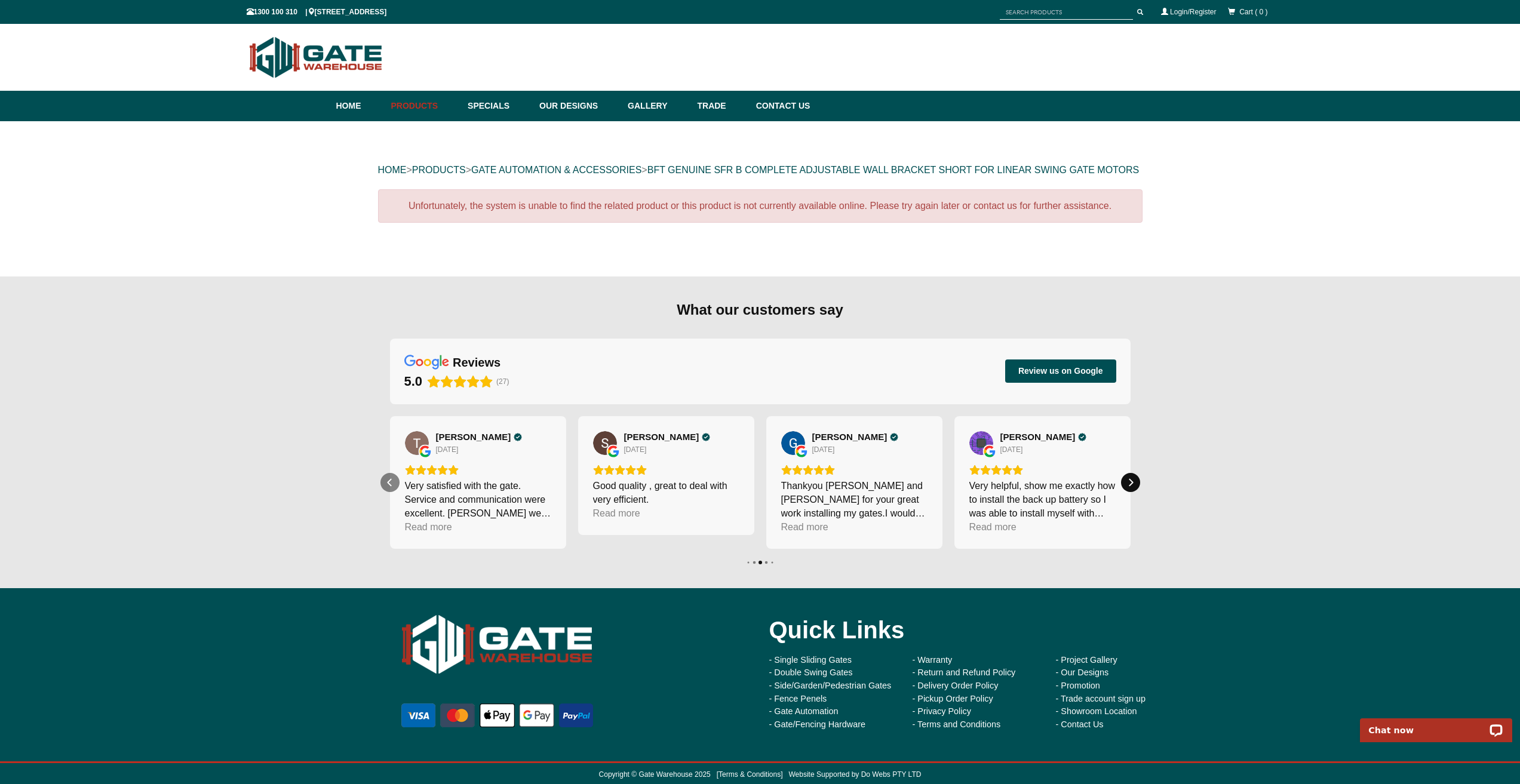
click at [1133, 488] on icon "Next" at bounding box center [1131, 482] width 9 height 9
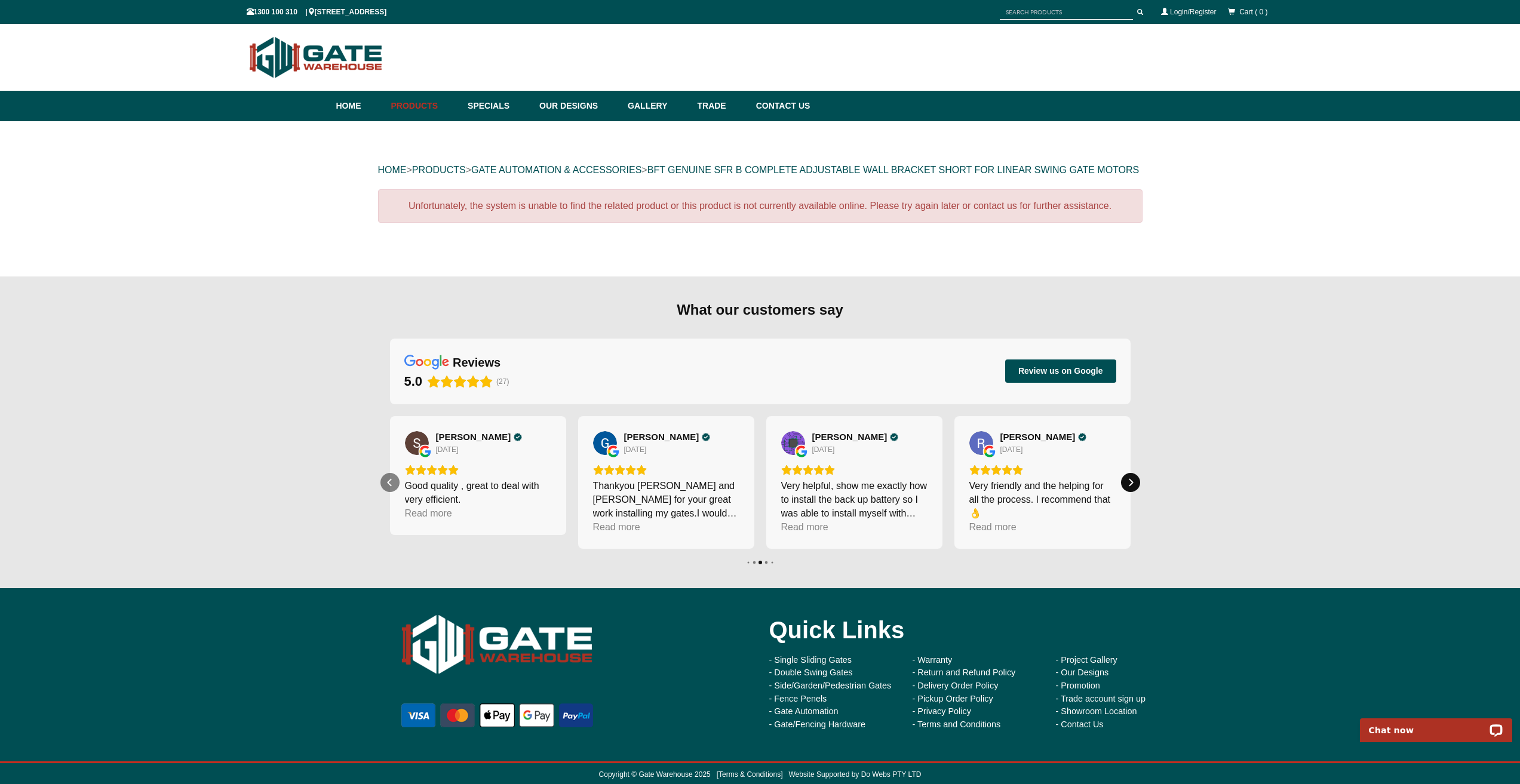
click at [1133, 488] on icon "Next" at bounding box center [1131, 482] width 9 height 9
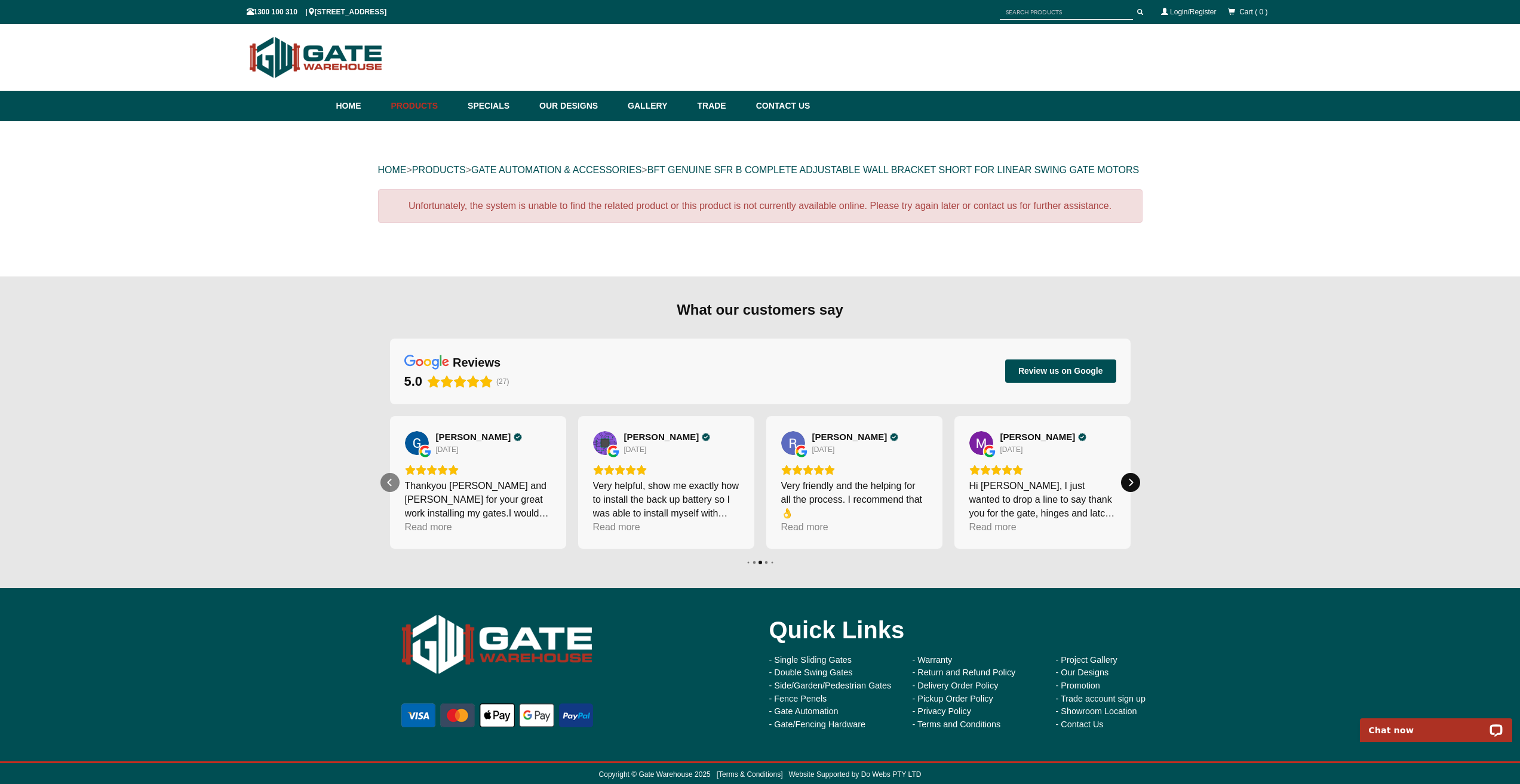
click at [1133, 488] on icon "Next" at bounding box center [1131, 482] width 9 height 9
click at [1133, 492] on div "Next" at bounding box center [1131, 482] width 19 height 19
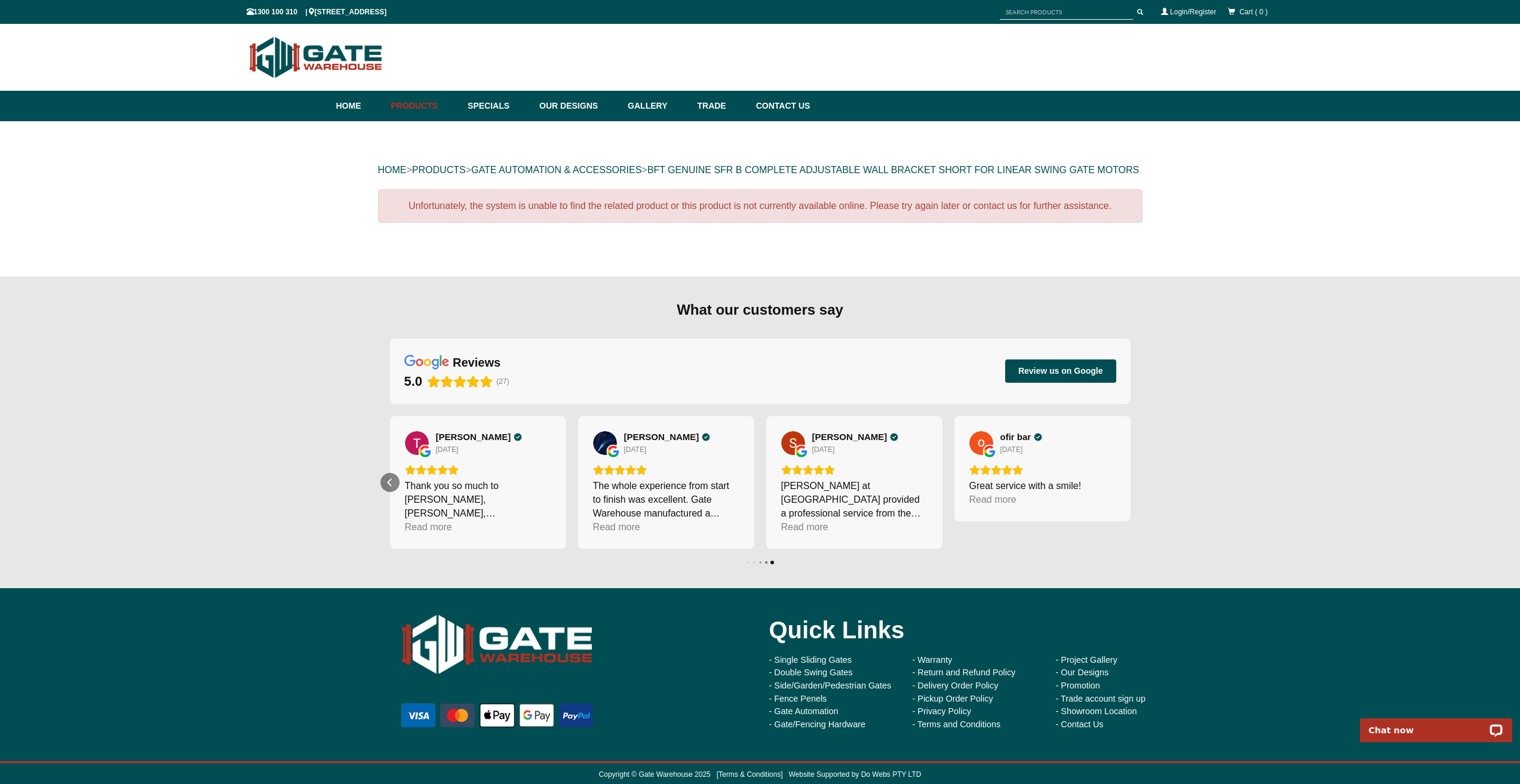
click at [1133, 492] on div "Next" at bounding box center [1131, 482] width 19 height 19
click at [1010, 507] on div "Read more" at bounding box center [993, 500] width 47 height 14
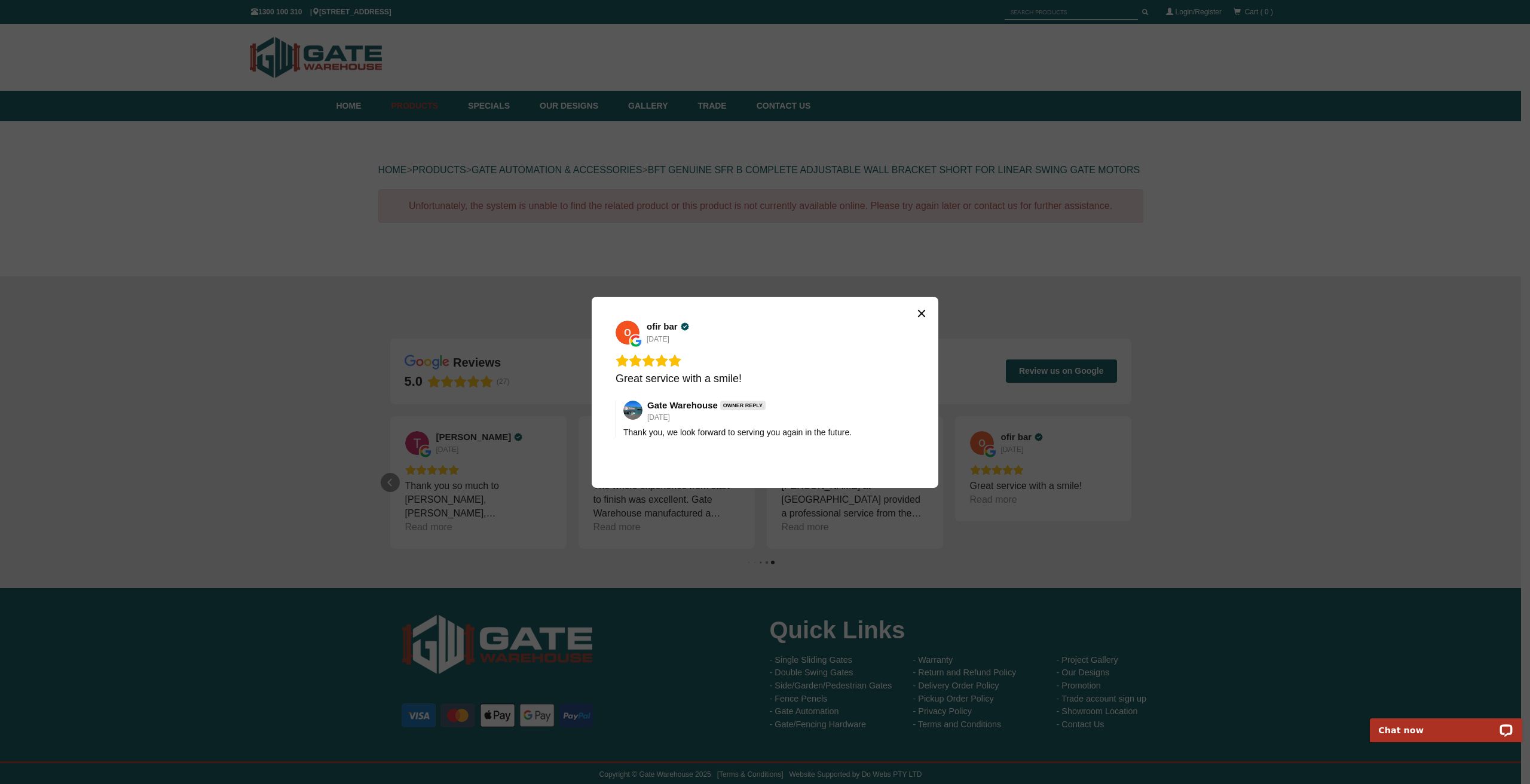
click at [921, 311] on icon "Close" at bounding box center [921, 313] width 7 height 7
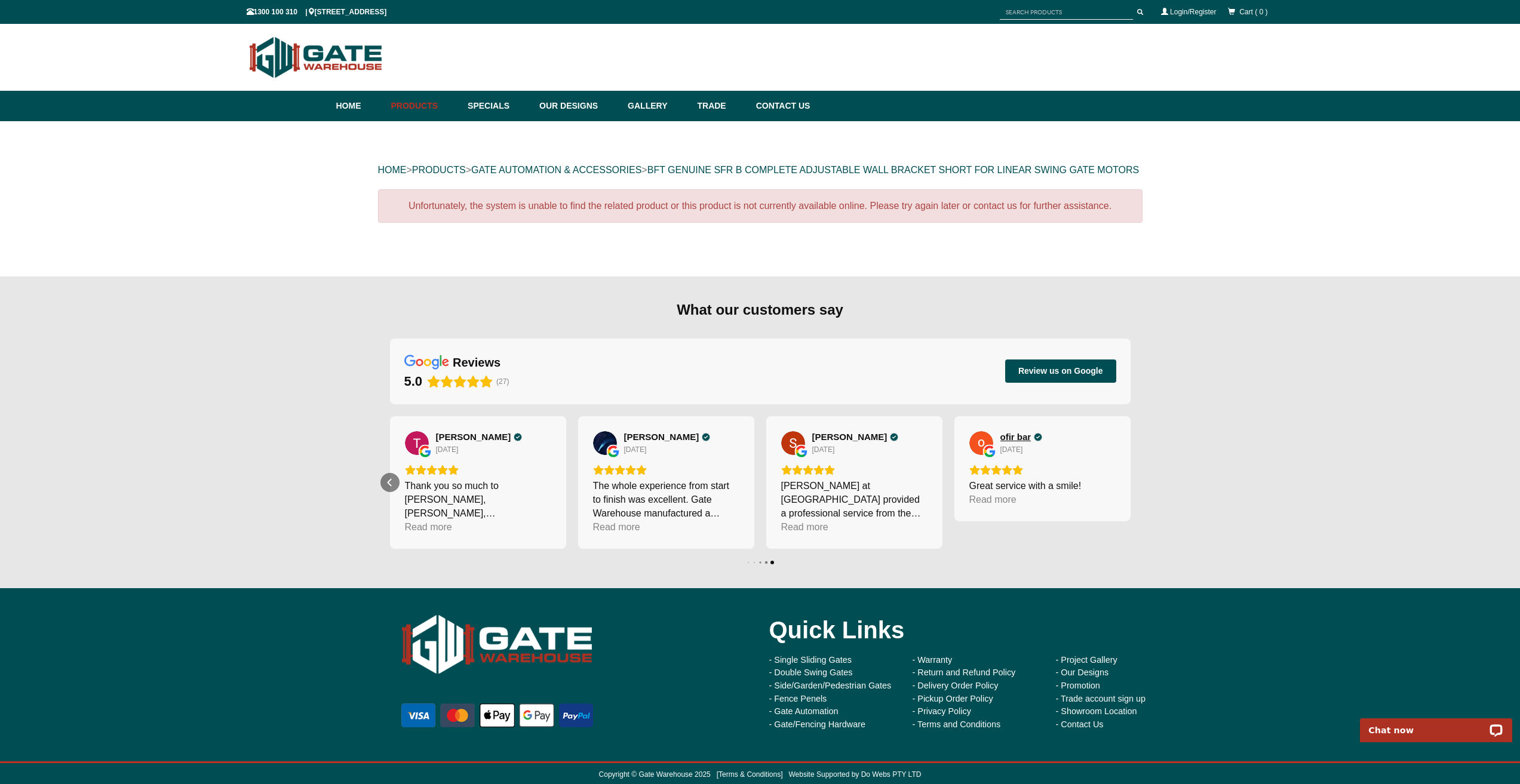
click at [1022, 443] on span "ofir bar" at bounding box center [1016, 437] width 31 height 10
click at [815, 534] on div "Read more" at bounding box center [805, 527] width 47 height 14
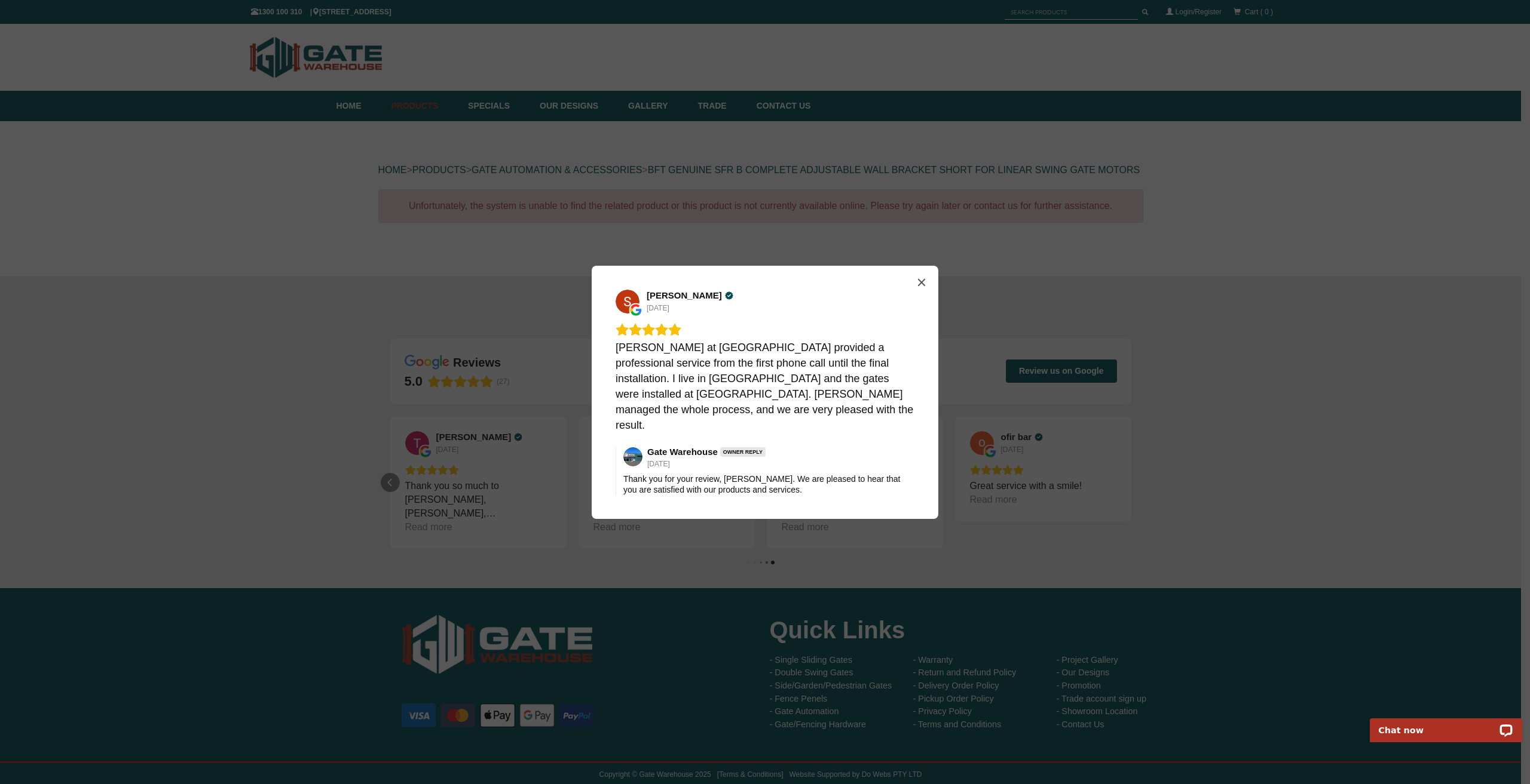
click at [966, 515] on div "Scott Ashton 1 year ago Joe at Gate Warehouse provided a professional service f…" at bounding box center [765, 392] width 1530 height 784
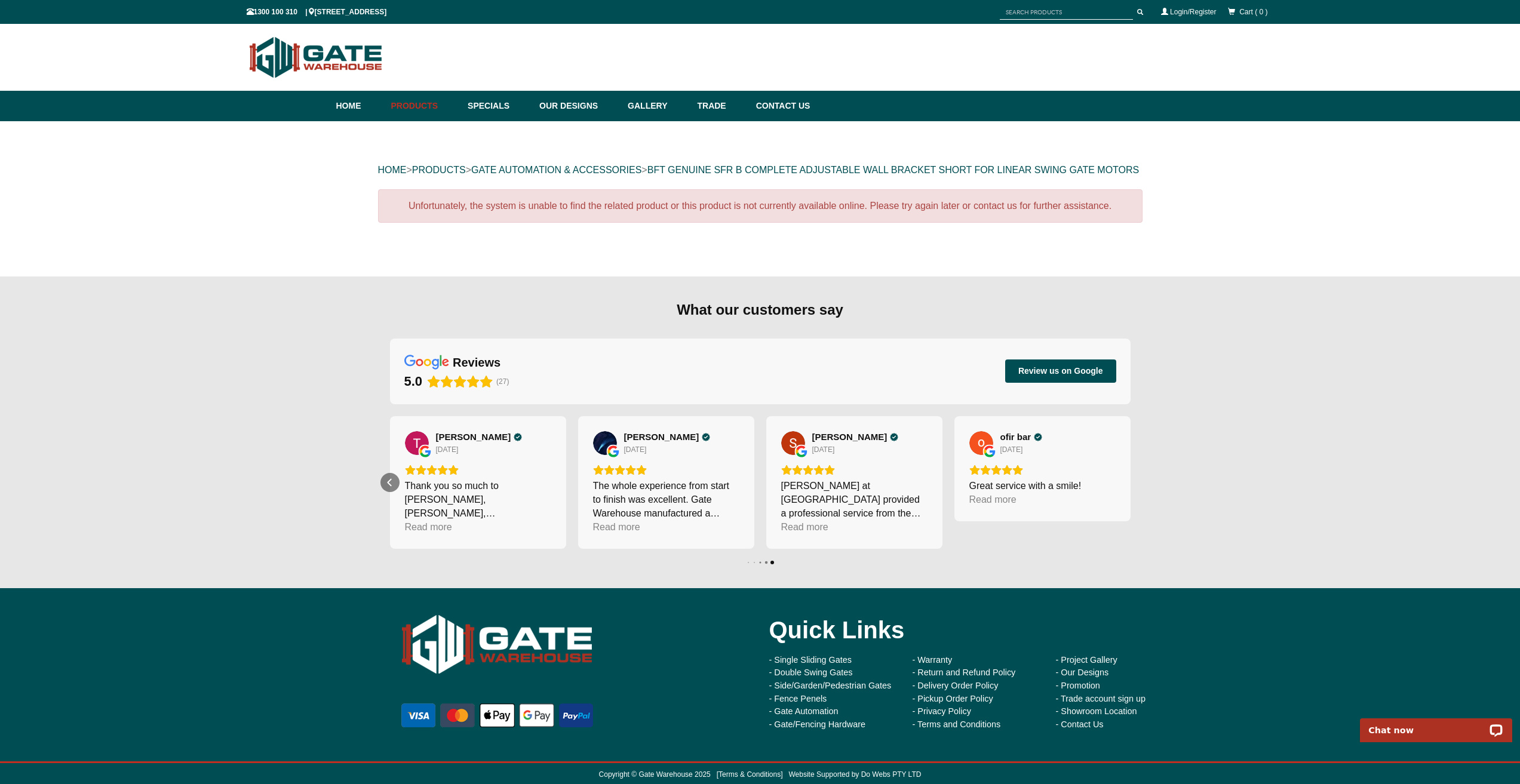
click at [351, 259] on div "HOME > PRODUCTS > GATE AUTOMATION & ACCESSORIES > BFT GENUINE SFR B COMPLETE AD…" at bounding box center [760, 199] width 1520 height 155
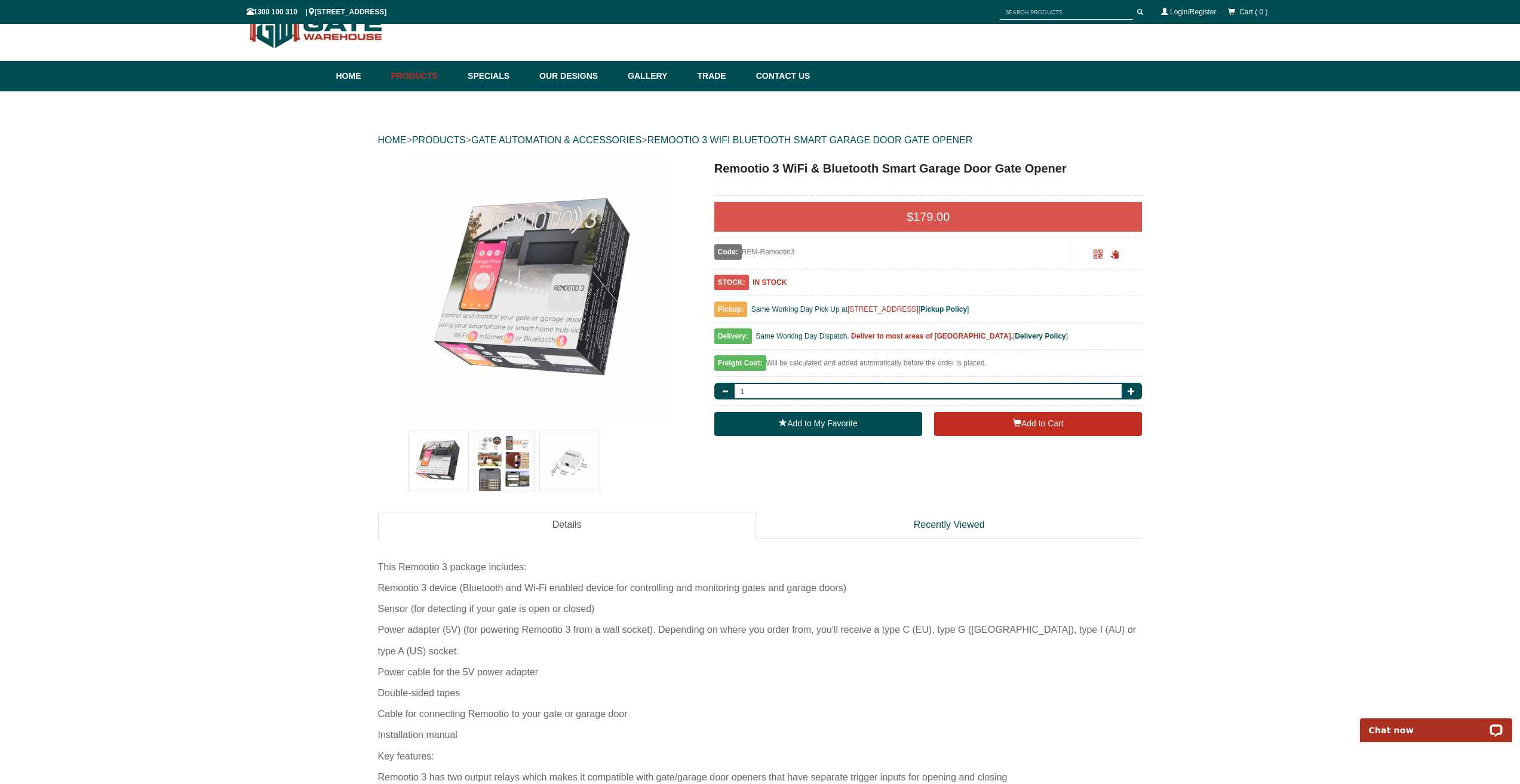
click at [505, 459] on img at bounding box center [503, 461] width 59 height 59
drag, startPoint x: 717, startPoint y: 166, endPoint x: 1065, endPoint y: 174, distance: 348.1
click at [1065, 174] on h1 "Remootio 3 WiFi & Bluetooth Smart Garage Door Gate Opener" at bounding box center [928, 168] width 428 height 18
copy h1 "Remootio 3 WiFi & Bluetooth Smart Garage Door Gate Opener"
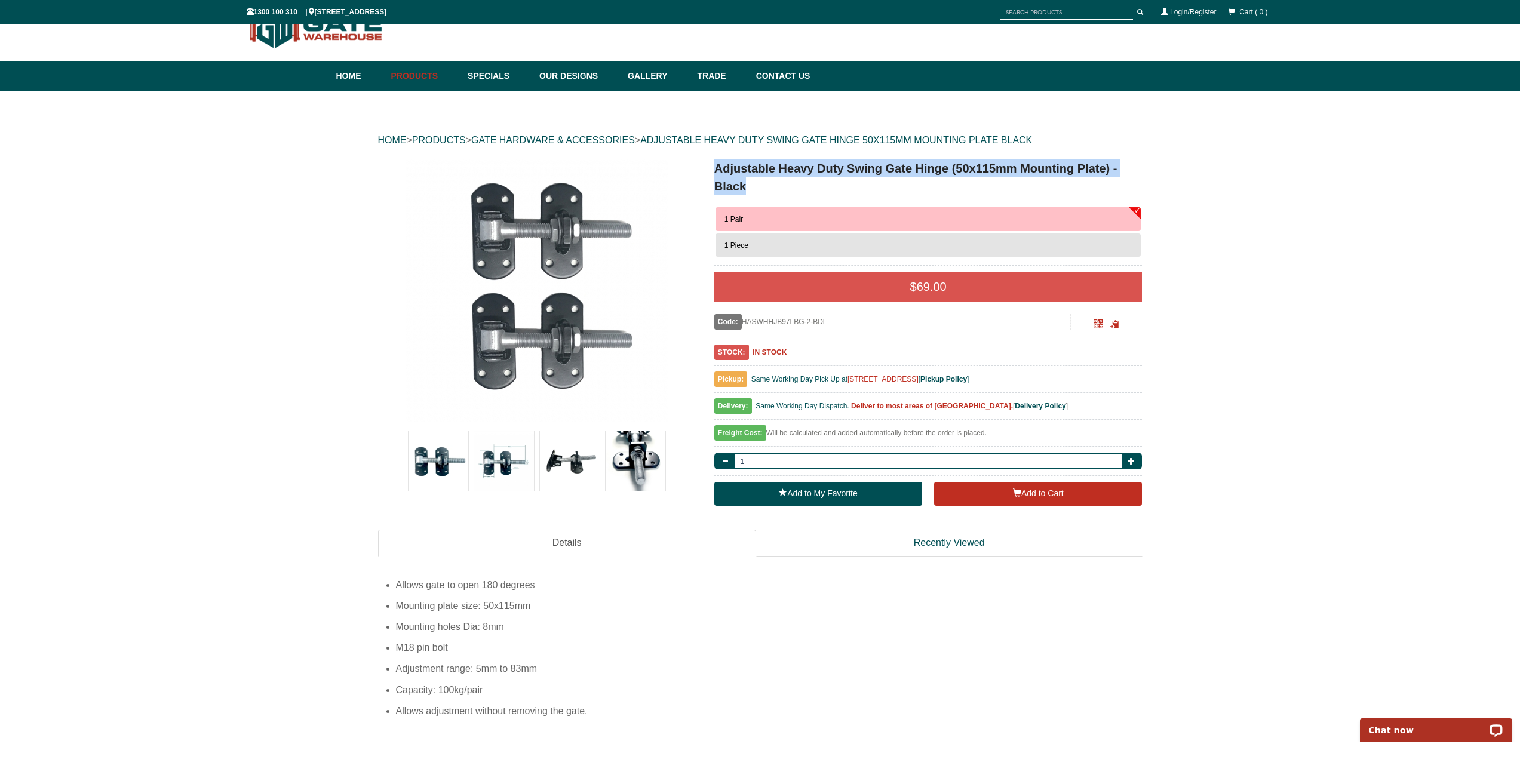
drag, startPoint x: 718, startPoint y: 169, endPoint x: 769, endPoint y: 188, distance: 54.4
click at [769, 188] on h1 "Adjustable Heavy Duty Swing Gate Hinge (50x115mm Mounting Plate) - Black" at bounding box center [928, 177] width 428 height 36
copy h1 "Adjustable Heavy Duty Swing Gate Hinge (50x115mm Mounting Plate) - Black"
